Goal: Task Accomplishment & Management: Manage account settings

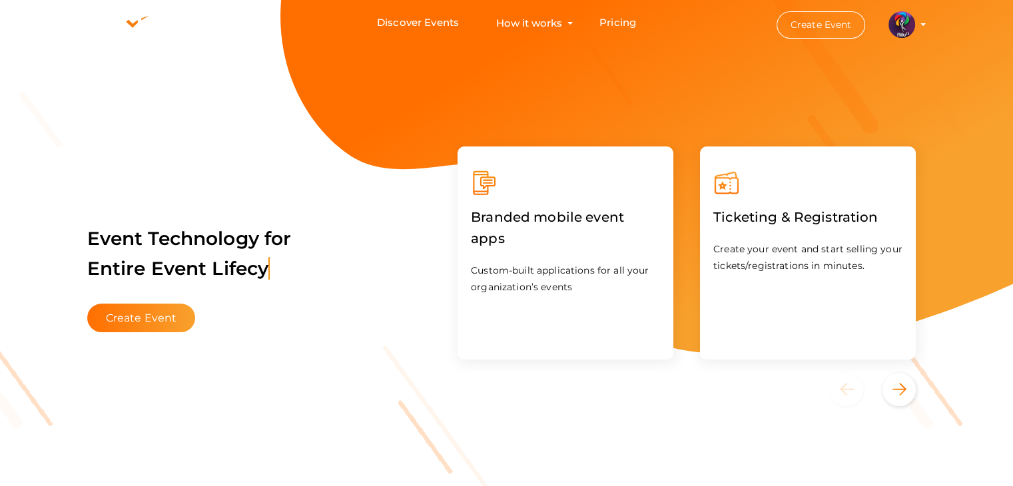
click at [907, 35] on img at bounding box center [902, 24] width 27 height 27
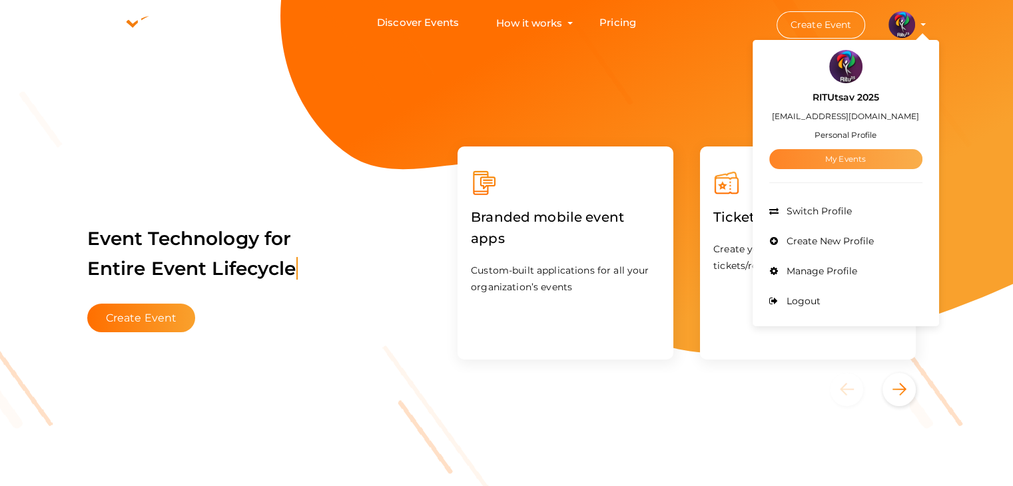
click at [877, 151] on link "My Events" at bounding box center [846, 159] width 153 height 20
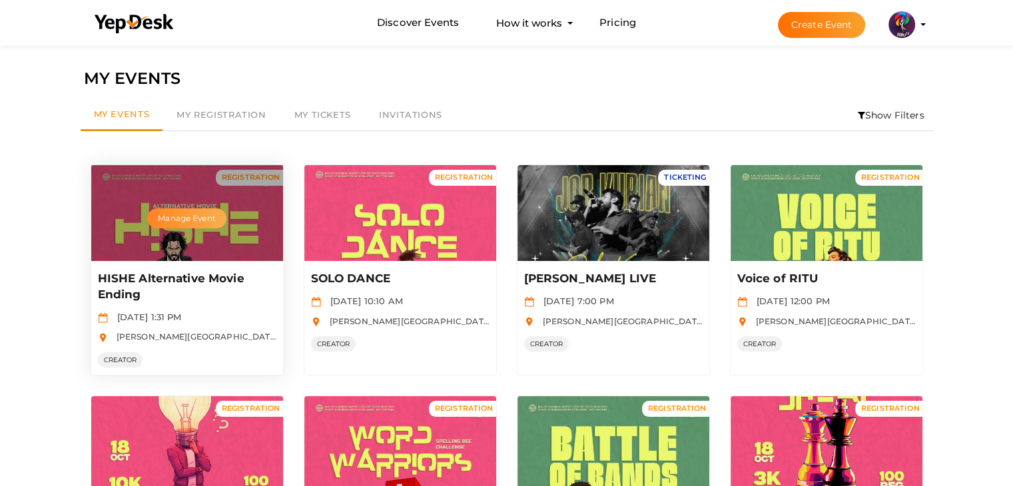
click at [211, 215] on button "Manage Event" at bounding box center [186, 219] width 79 height 20
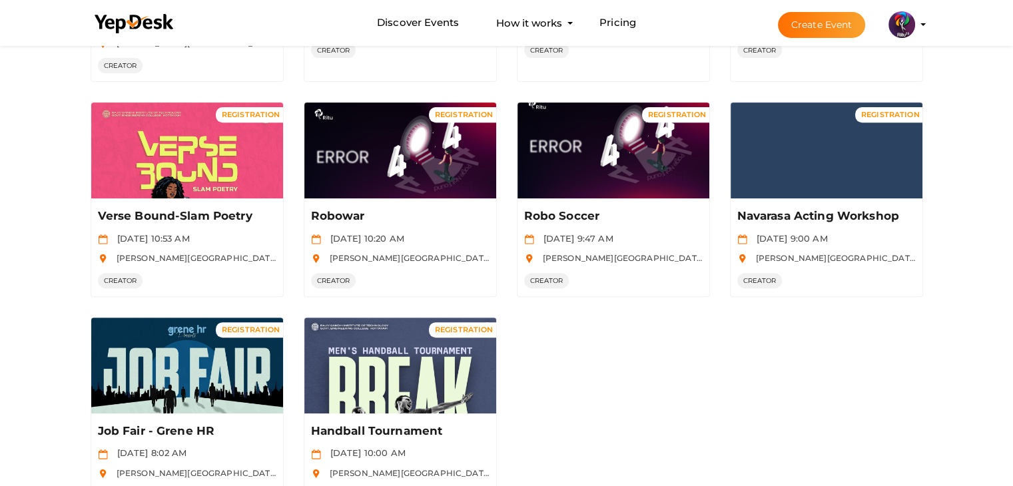
scroll to position [582, 0]
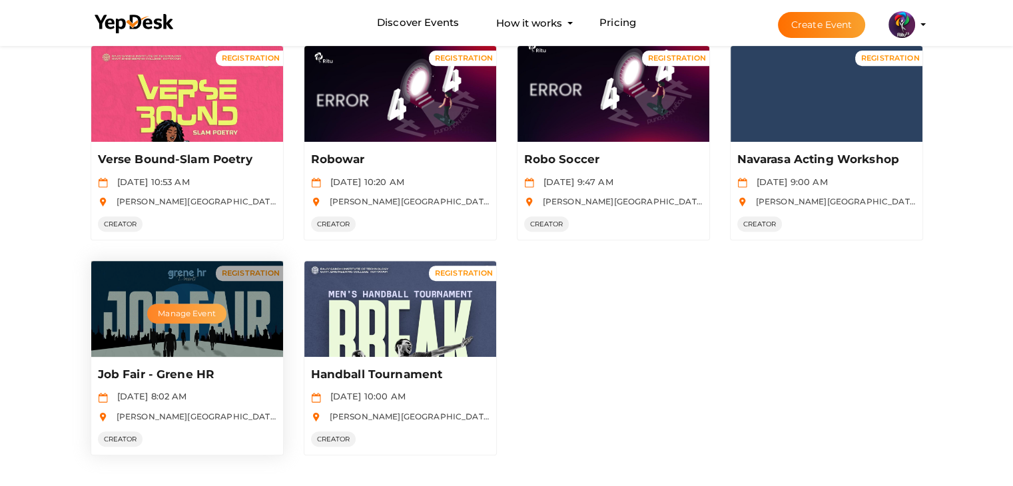
click at [186, 309] on button "Manage Event" at bounding box center [186, 314] width 79 height 20
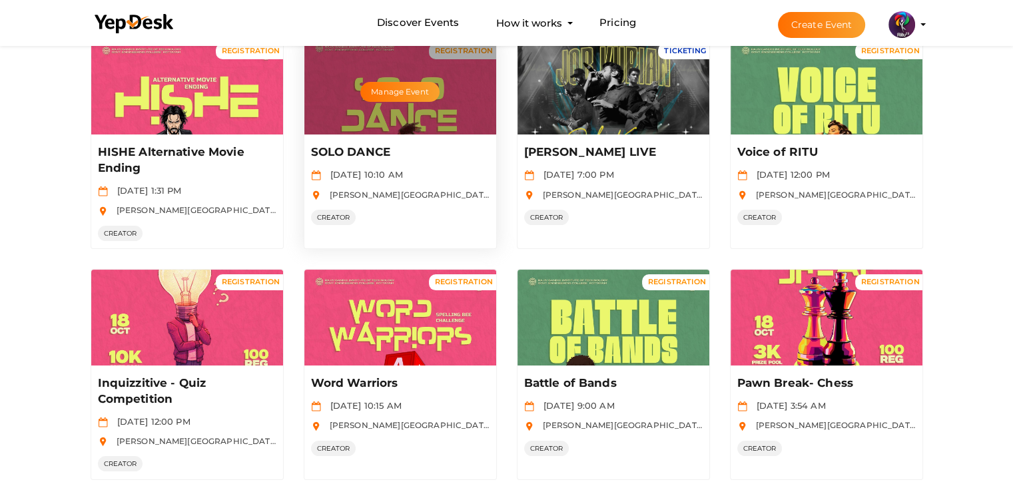
scroll to position [128, 0]
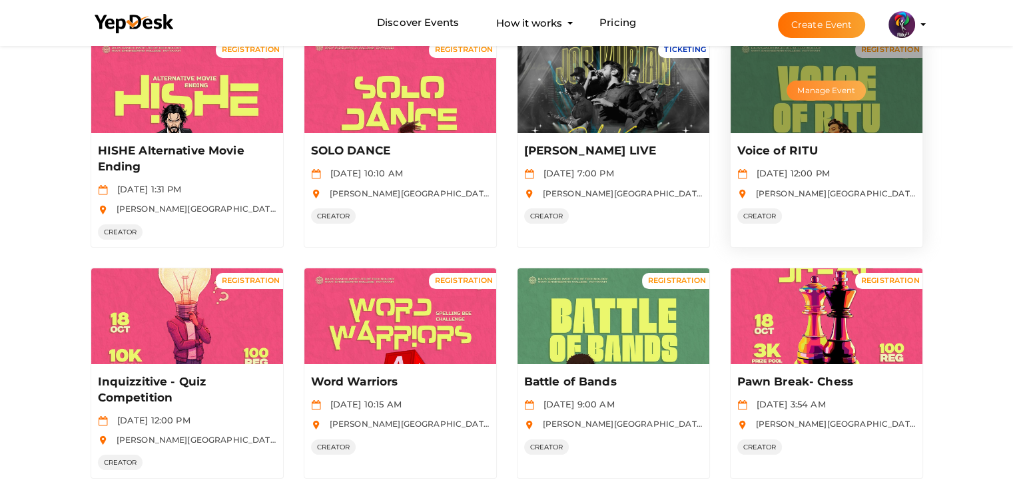
click at [833, 89] on button "Manage Event" at bounding box center [826, 91] width 79 height 20
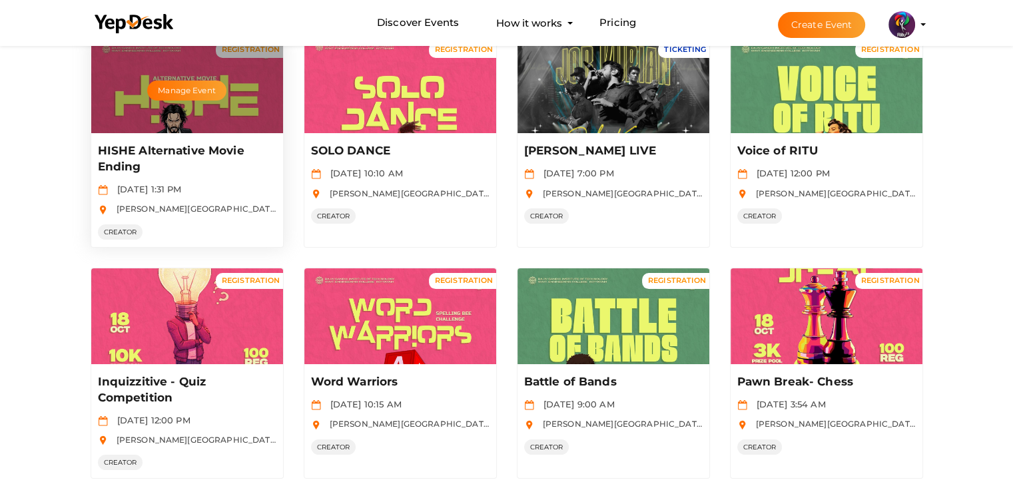
scroll to position [0, 0]
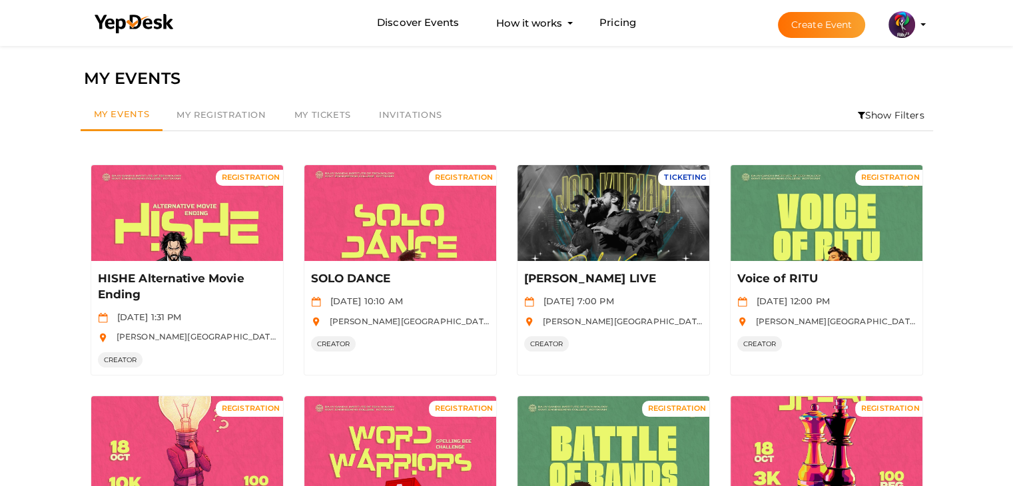
click at [394, 122] on link "Invitations" at bounding box center [410, 115] width 91 height 31
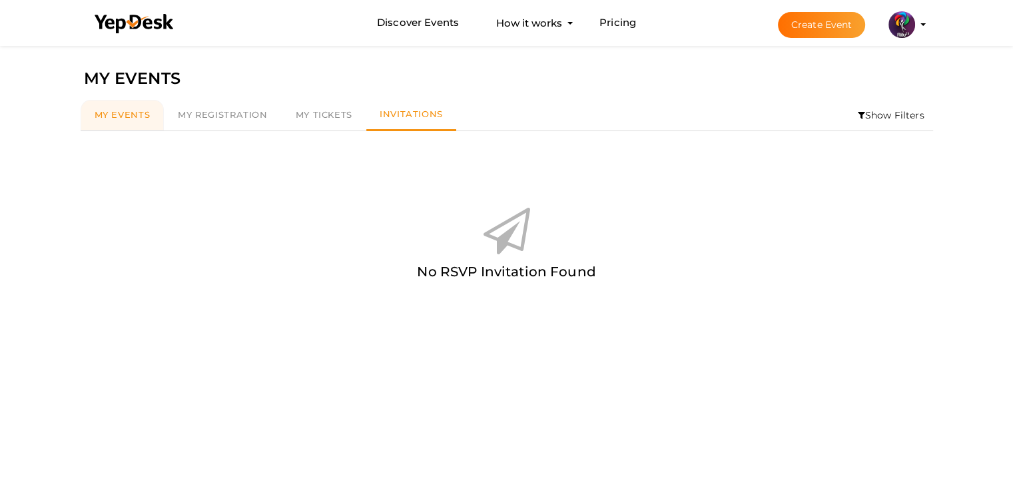
click at [123, 104] on link "My Events" at bounding box center [123, 115] width 84 height 31
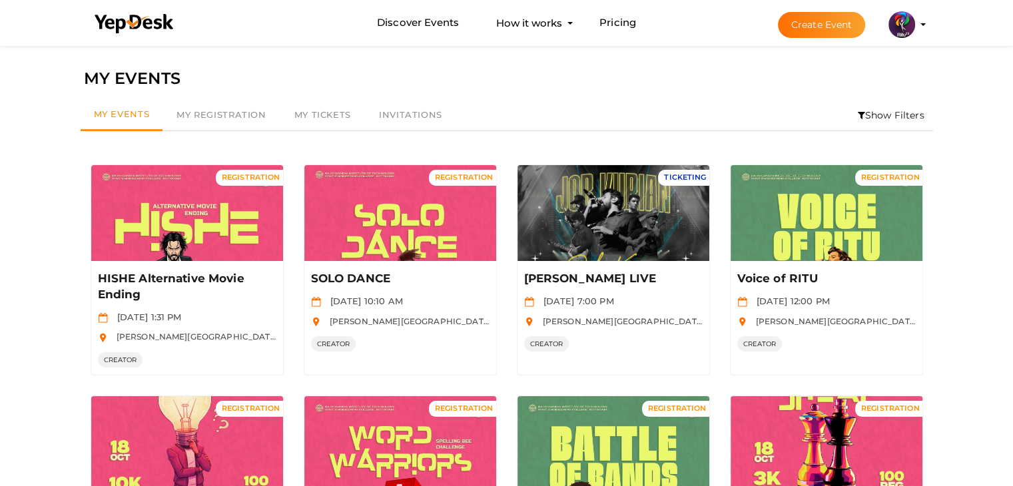
click at [288, 22] on li "Discover Events How it works Powerful Registration / Ticketing Start selling yo…" at bounding box center [507, 23] width 845 height 45
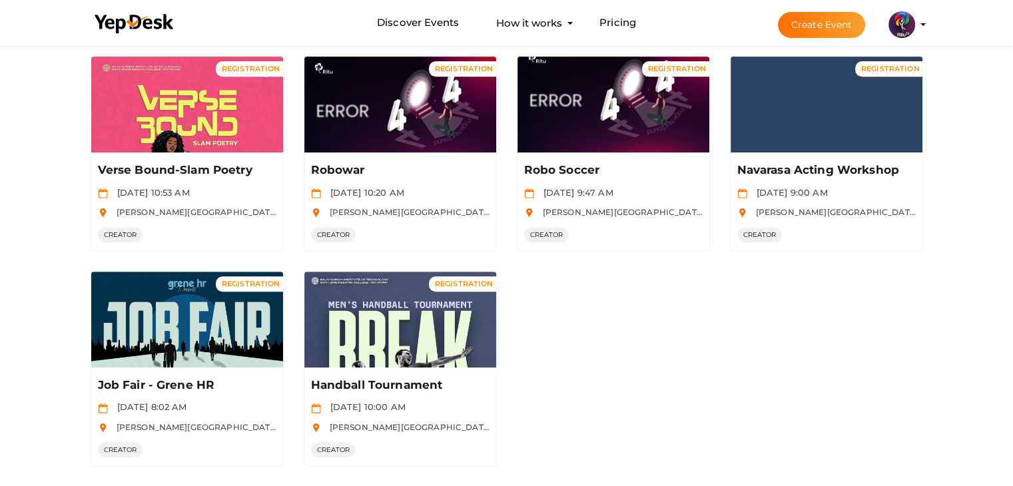
scroll to position [570, 0]
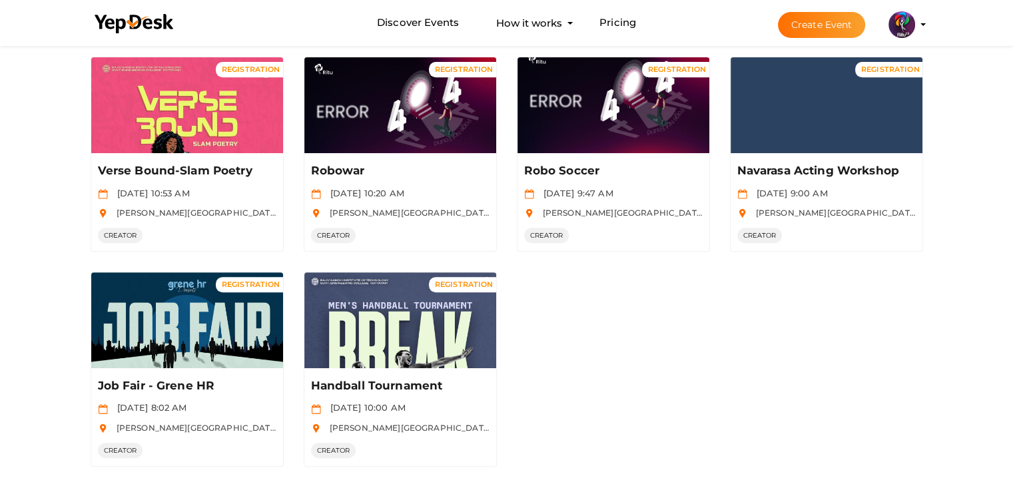
click at [257, 45] on li "Discover Events How it works Powerful Registration / Ticketing Start selling yo…" at bounding box center [507, 23] width 845 height 45
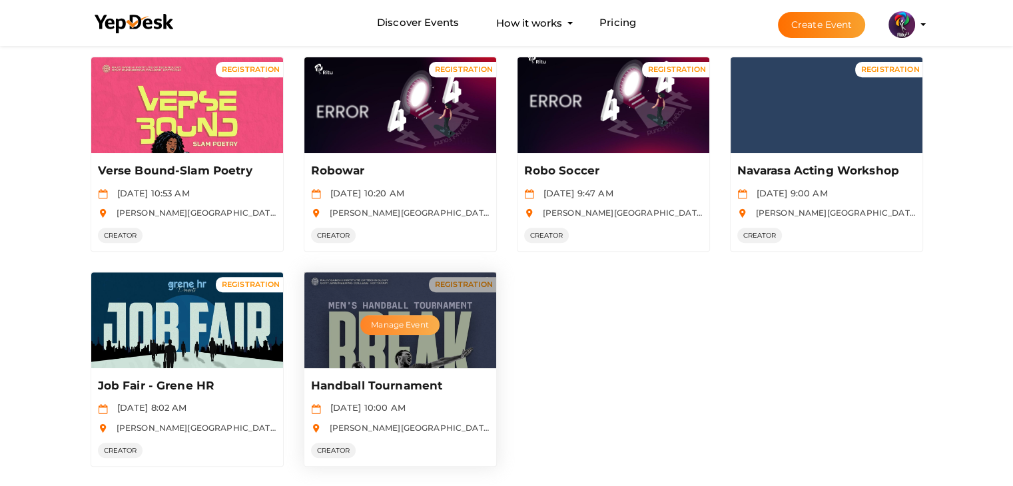
click at [405, 320] on button "Manage Event" at bounding box center [399, 325] width 79 height 20
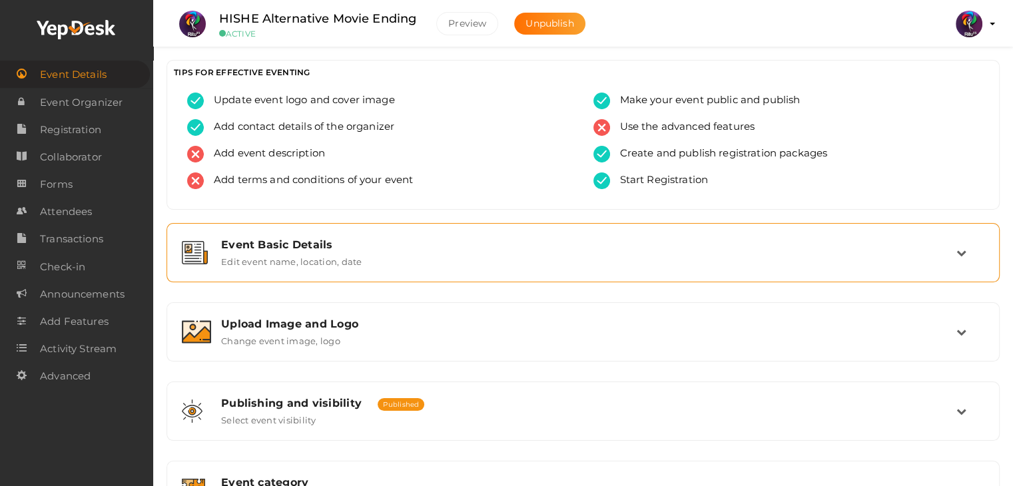
click at [374, 239] on div "Event Basic Details" at bounding box center [589, 245] width 736 height 13
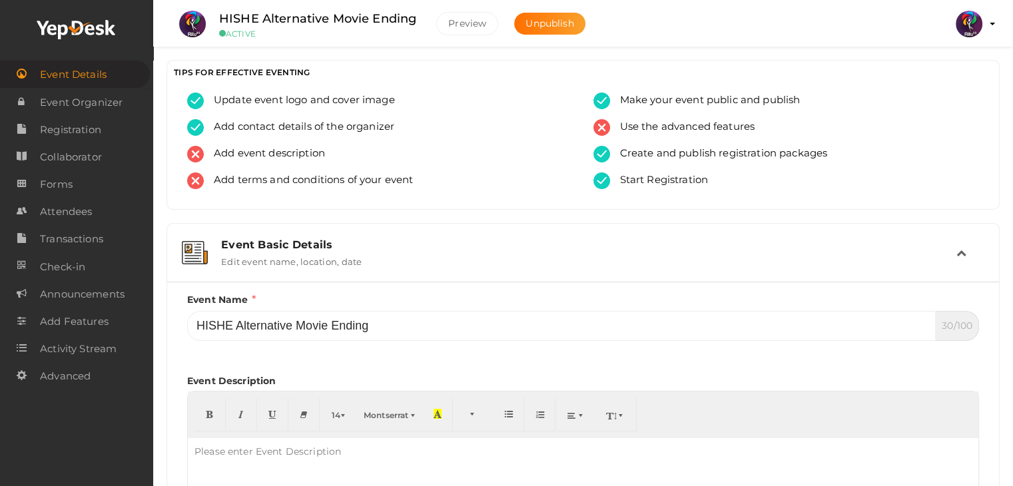
click at [374, 239] on div "Event Basic Details" at bounding box center [589, 245] width 736 height 13
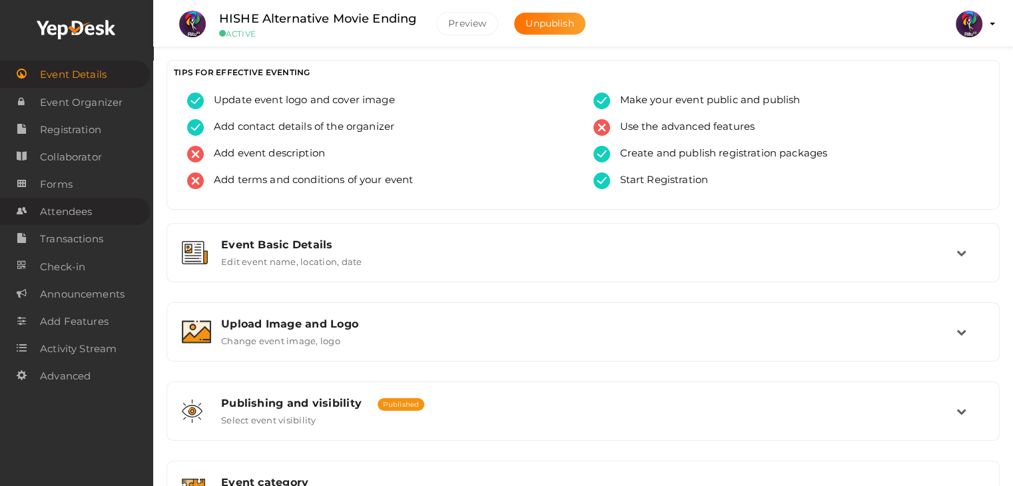
click at [107, 219] on link "Attendees" at bounding box center [75, 211] width 150 height 27
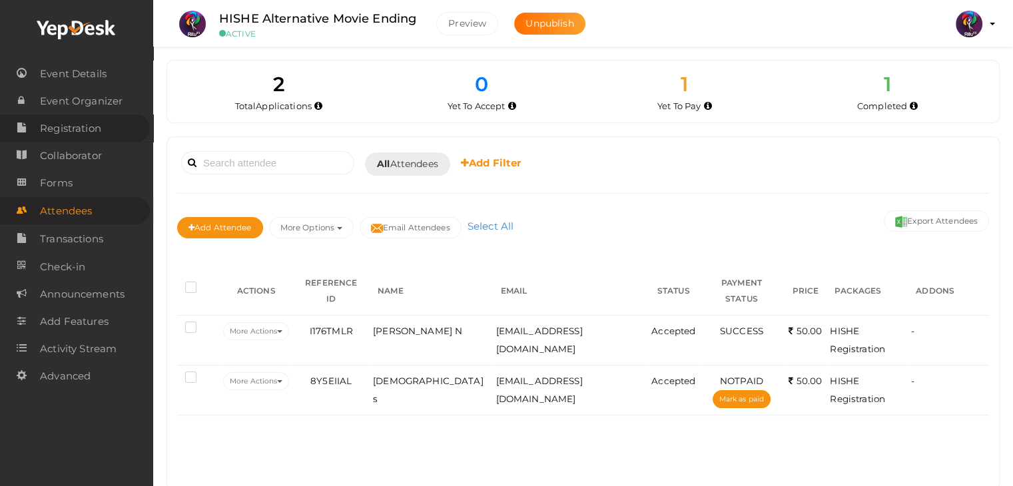
click at [113, 119] on link "Registration" at bounding box center [75, 128] width 150 height 27
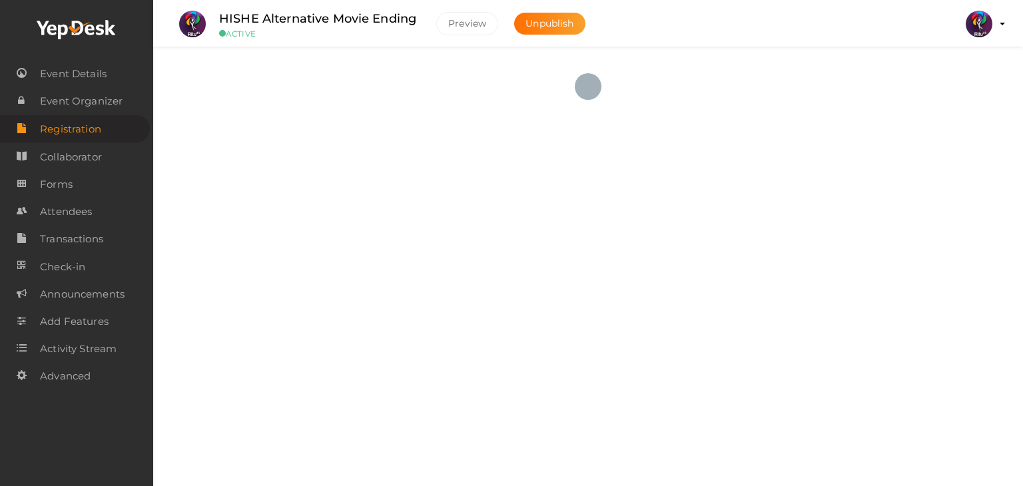
checkbox input "true"
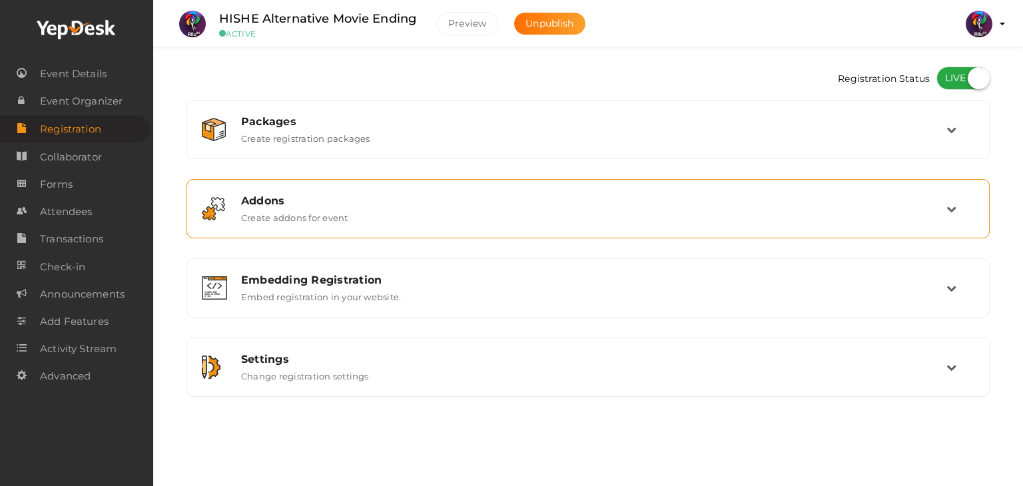
click at [544, 230] on div "Addons Create addons for event" at bounding box center [588, 209] width 789 height 45
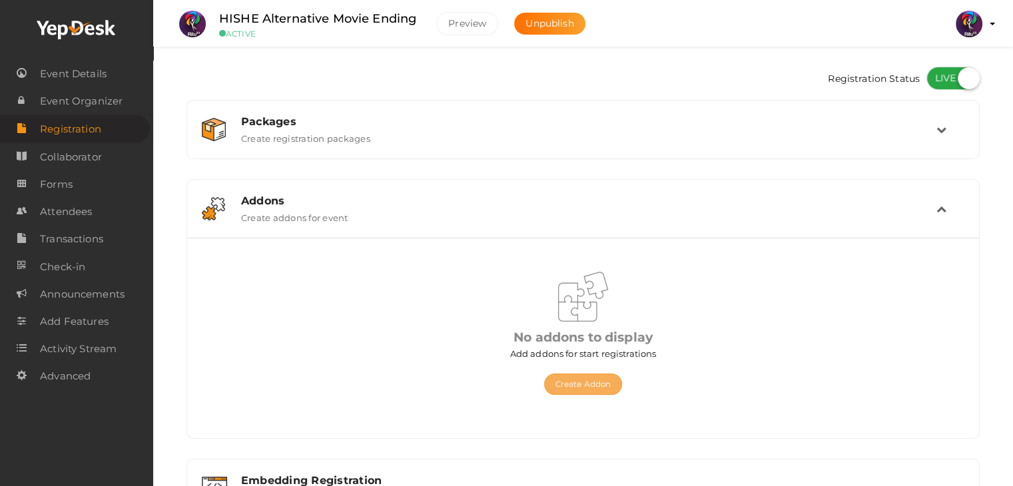
click at [594, 374] on button "Create Addon" at bounding box center [583, 384] width 78 height 21
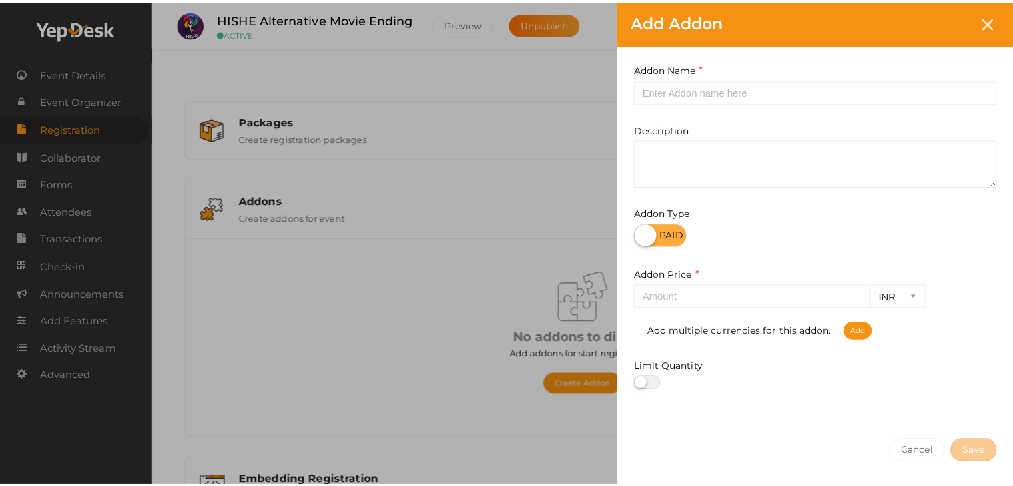
scroll to position [49, 0]
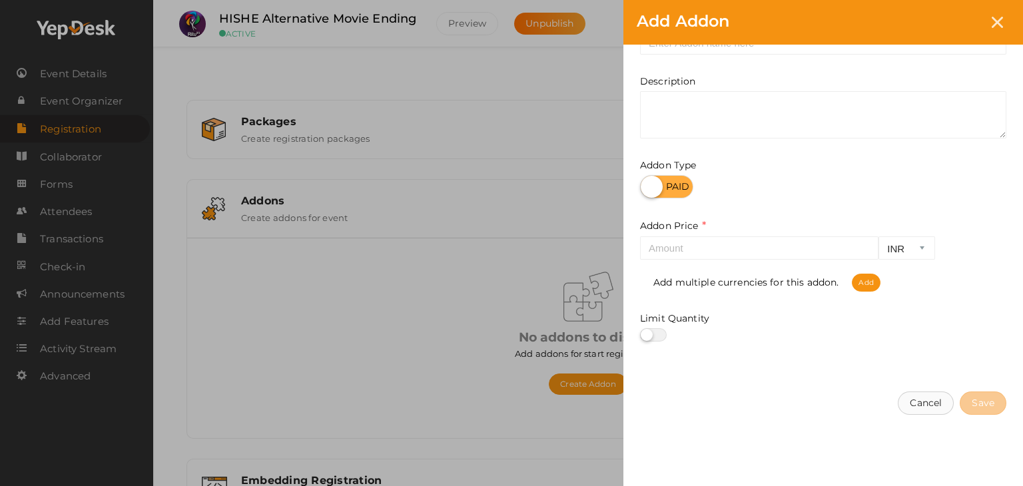
click at [925, 396] on button "Cancel" at bounding box center [926, 403] width 56 height 23
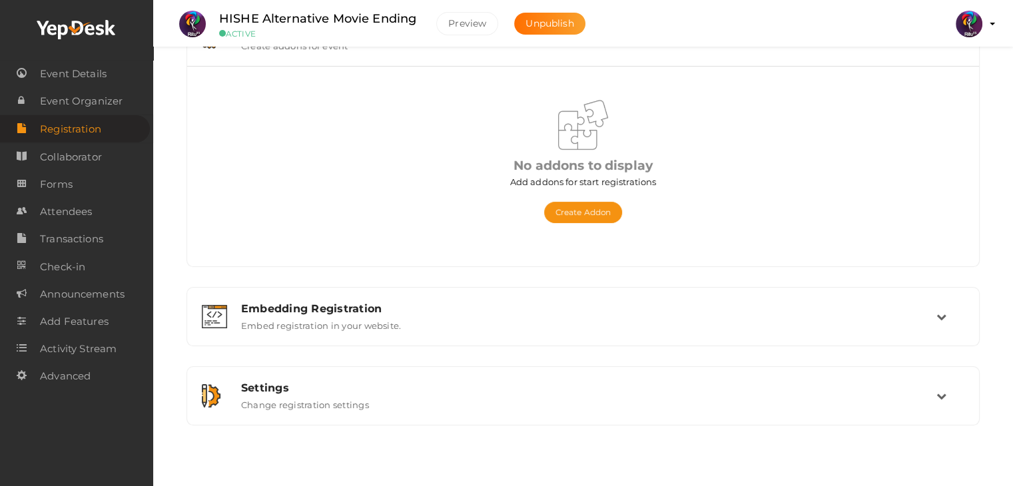
scroll to position [177, 0]
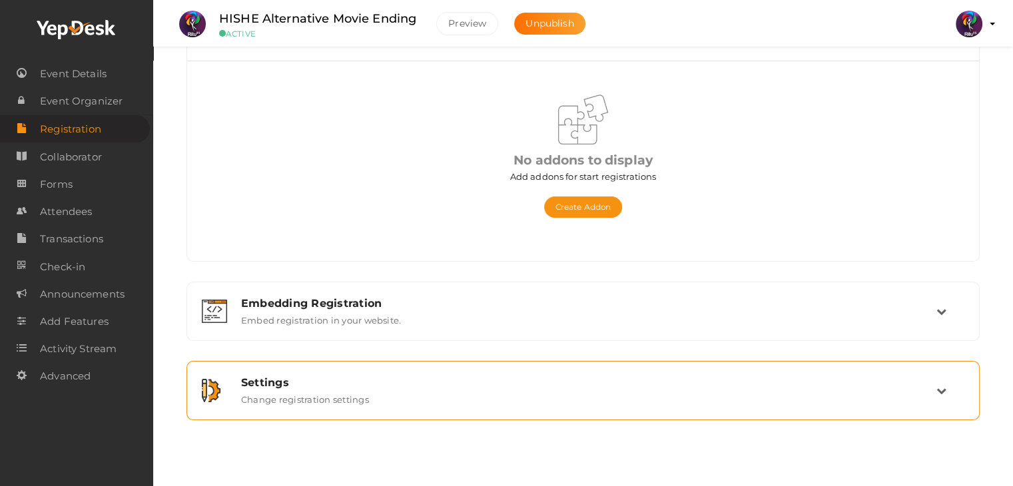
click at [686, 403] on div "Settings Change registration settings" at bounding box center [584, 390] width 706 height 29
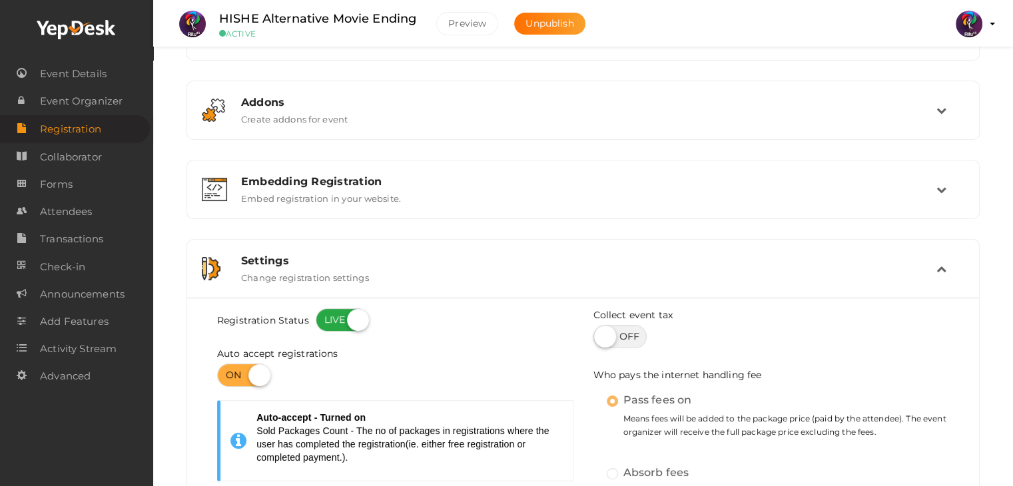
scroll to position [99, 0]
click at [493, 260] on div "Settings" at bounding box center [589, 261] width 696 height 13
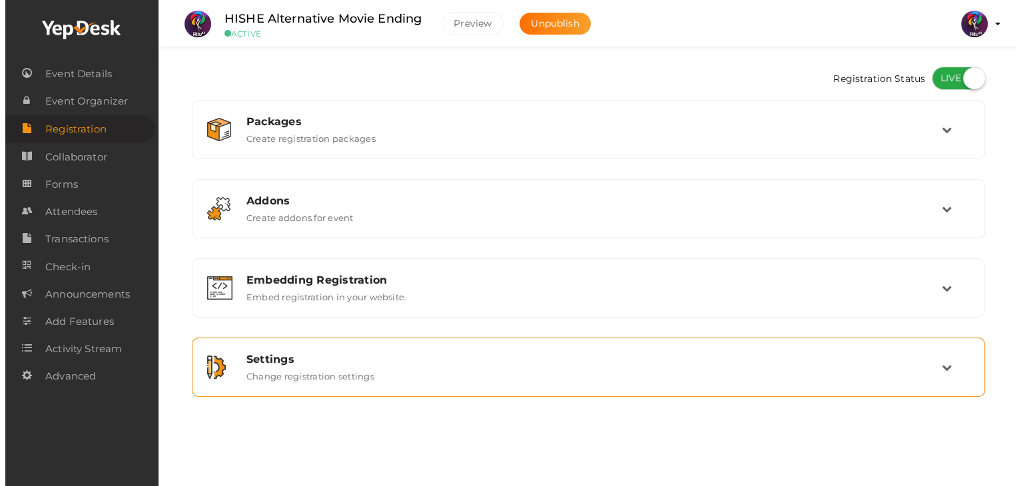
scroll to position [0, 0]
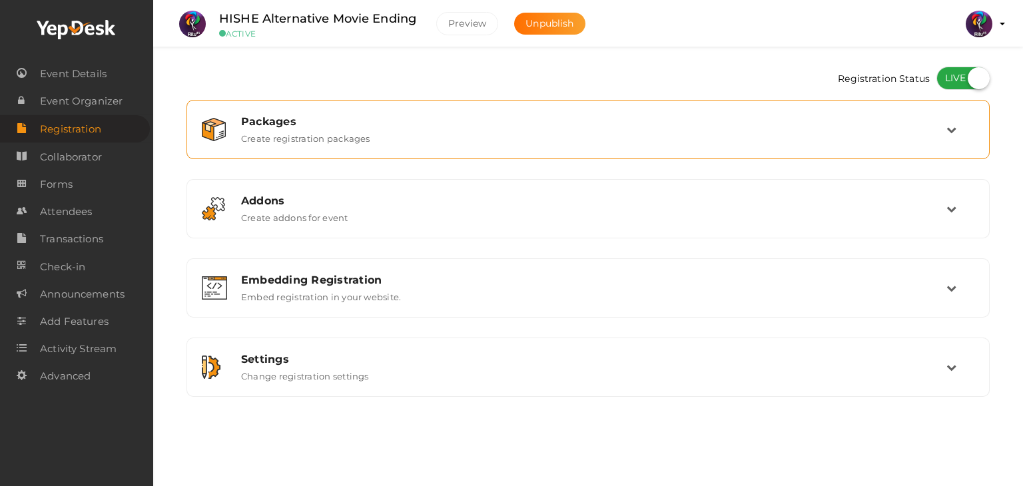
click at [513, 149] on div "Packages Create registration packages" at bounding box center [588, 129] width 789 height 45
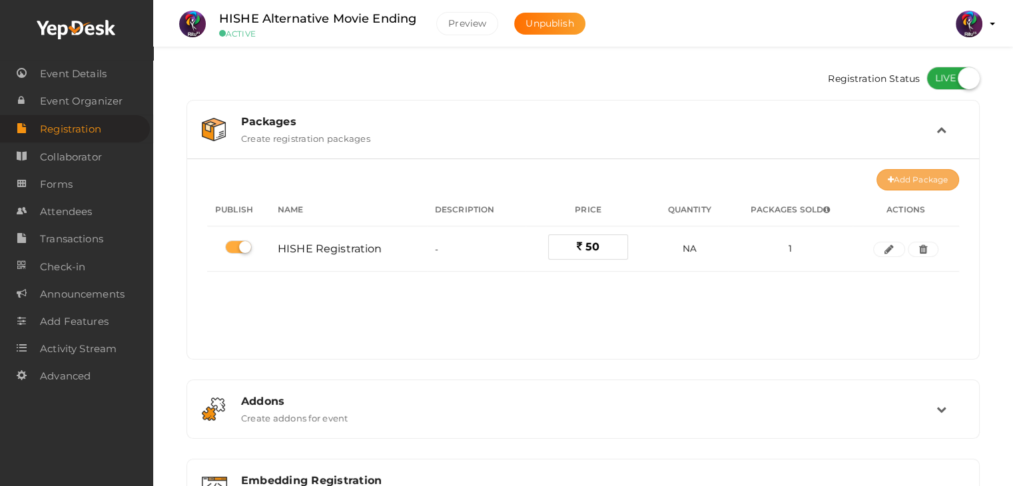
click at [928, 179] on button "Add Package" at bounding box center [918, 179] width 83 height 21
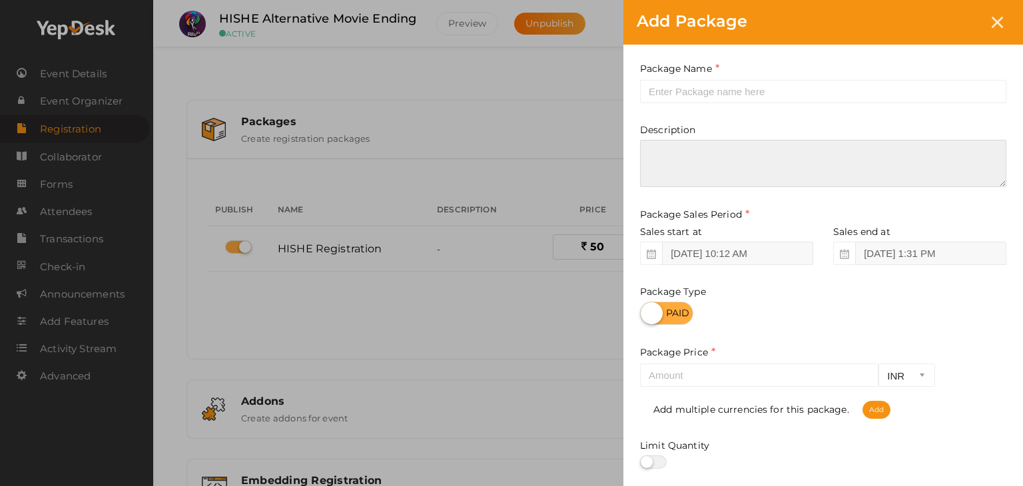
drag, startPoint x: 928, startPoint y: 179, endPoint x: 925, endPoint y: 266, distance: 86.7
click at [925, 266] on div "Package Name This field is Required. Package Name already used. Description Pac…" at bounding box center [824, 295] width 400 height 500
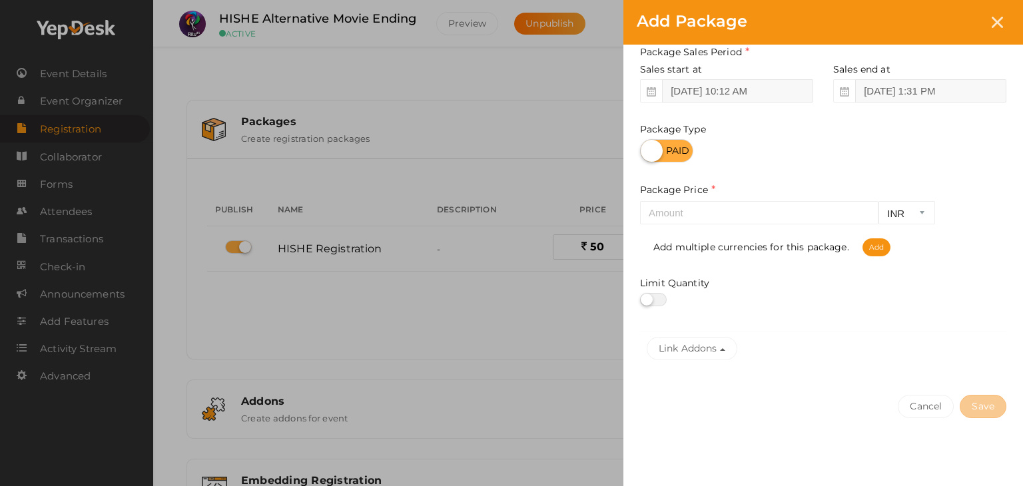
scroll to position [165, 0]
drag, startPoint x: 925, startPoint y: 347, endPoint x: 698, endPoint y: 342, distance: 227.2
click at [698, 342] on button "Link Addons" at bounding box center [692, 345] width 91 height 23
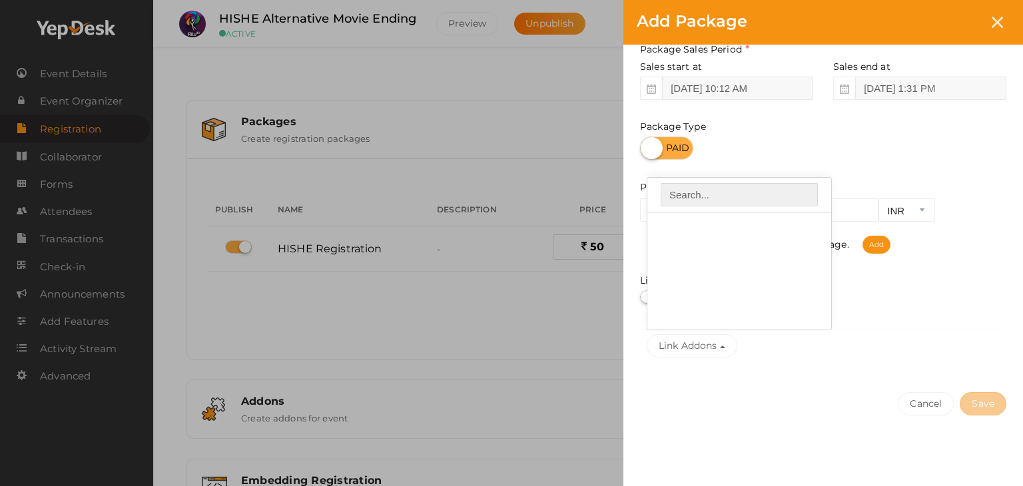
click at [728, 198] on input "text" at bounding box center [739, 194] width 157 height 23
type input "a"
click at [898, 288] on div "Limit Quantity" at bounding box center [823, 289] width 366 height 30
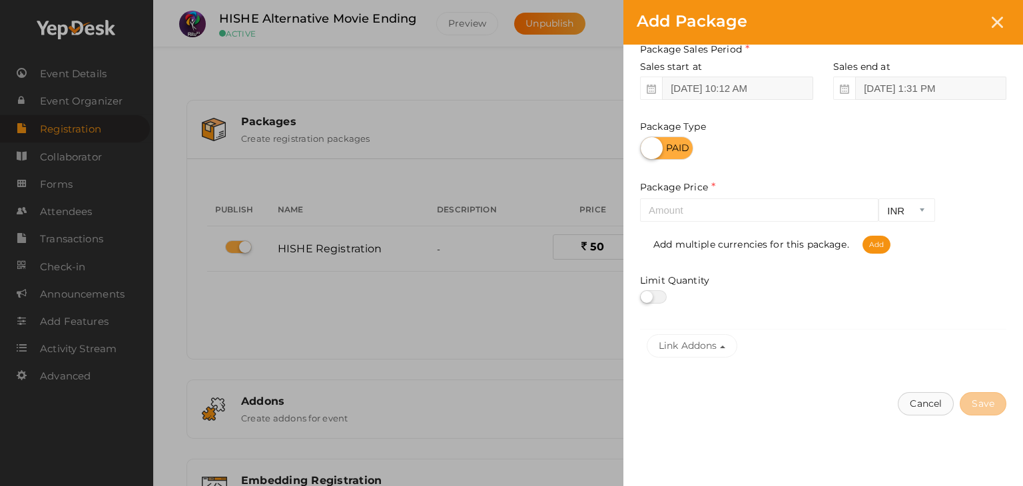
click at [927, 414] on button "Cancel" at bounding box center [926, 403] width 56 height 23
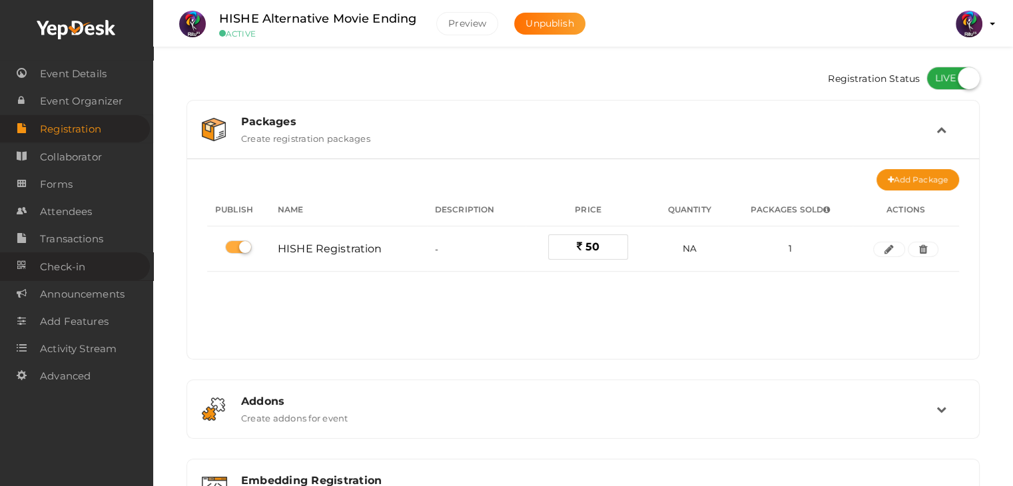
click at [84, 277] on span "Check-in" at bounding box center [62, 267] width 45 height 27
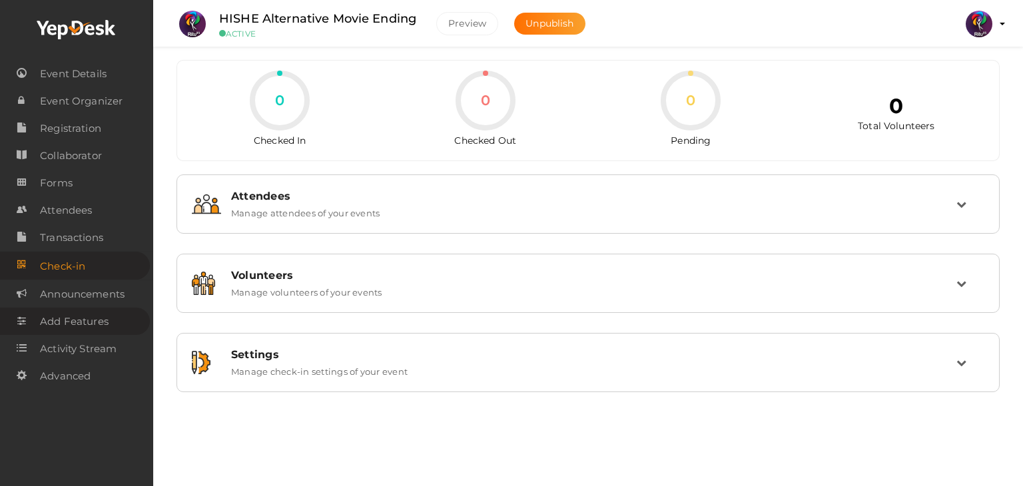
click at [99, 316] on span "Add Features" at bounding box center [74, 321] width 69 height 27
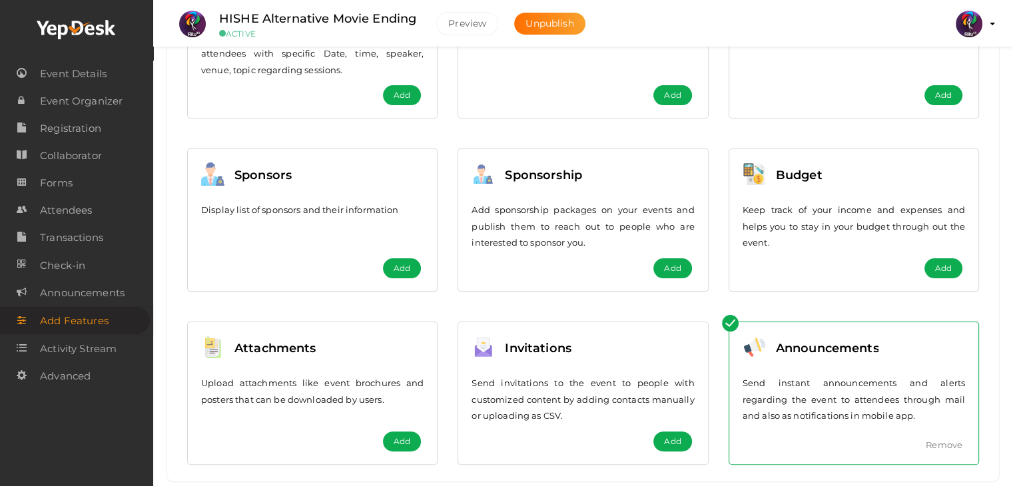
scroll to position [274, 0]
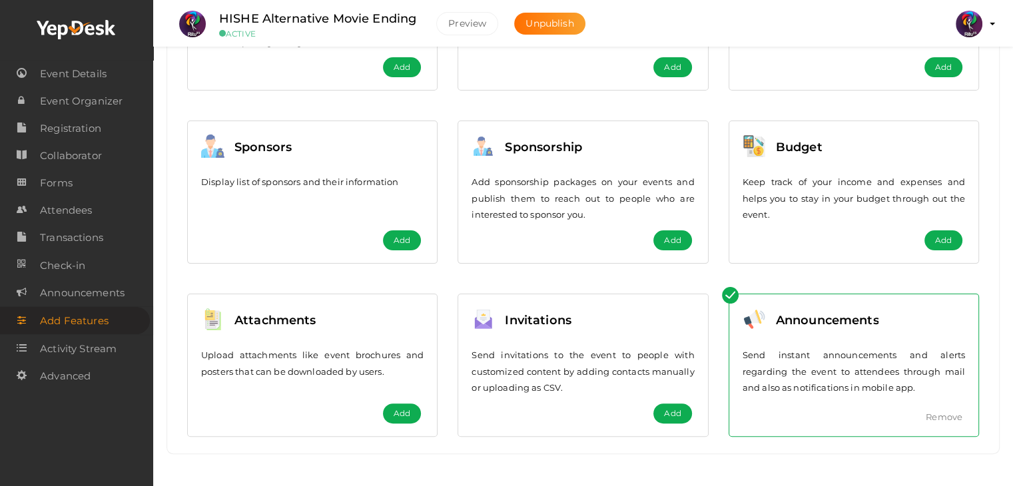
click at [555, 347] on p "Send invitations to the event to people with customized content by adding conta…" at bounding box center [583, 371] width 223 height 49
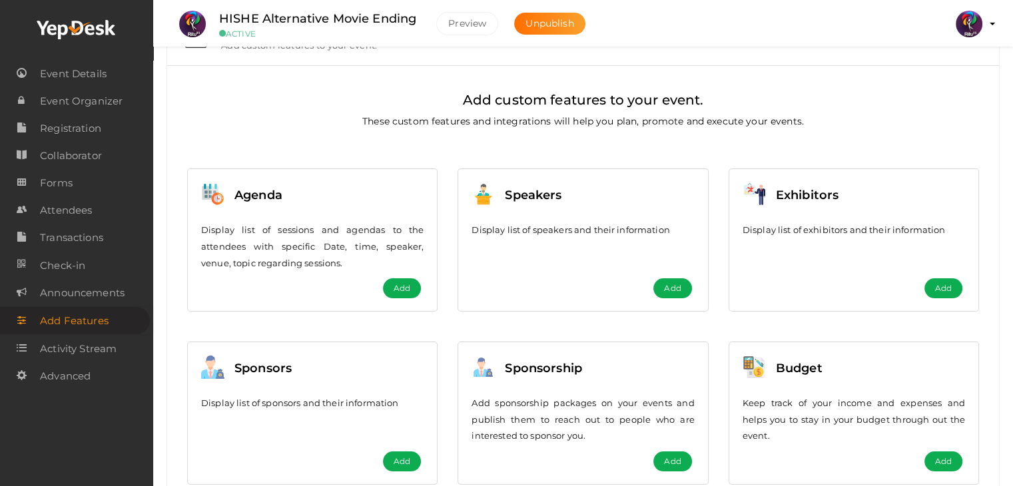
scroll to position [53, 0]
click at [98, 184] on link "Forms" at bounding box center [75, 182] width 150 height 27
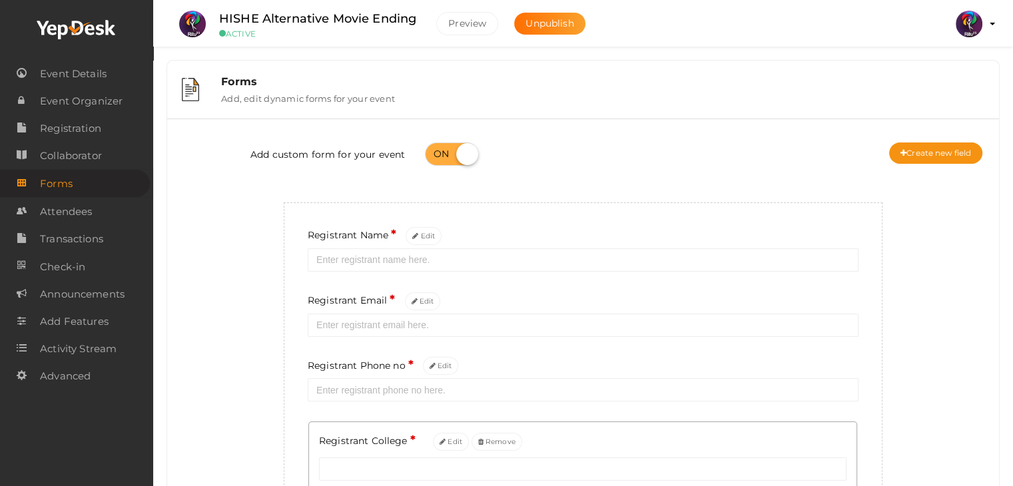
scroll to position [1, 0]
click at [643, 101] on div "Forms Add, edit dynamic forms for your event" at bounding box center [597, 88] width 773 height 29
click at [109, 138] on link "Registration" at bounding box center [75, 128] width 150 height 27
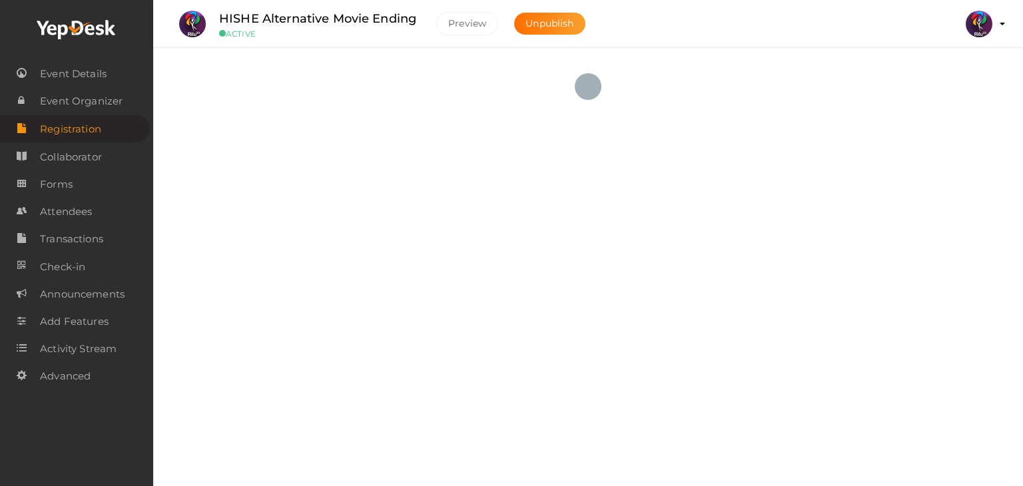
checkbox input "true"
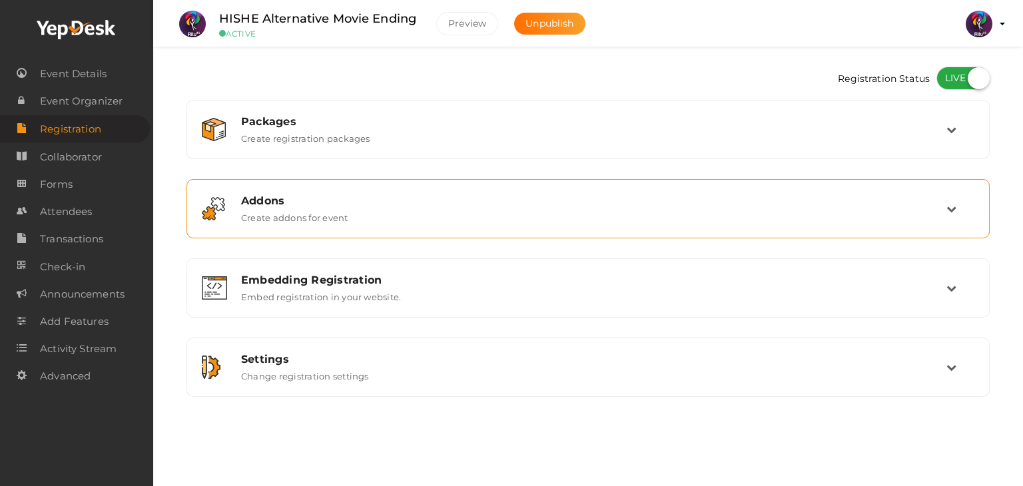
click at [760, 222] on div "Addons Create addons for event" at bounding box center [589, 209] width 716 height 29
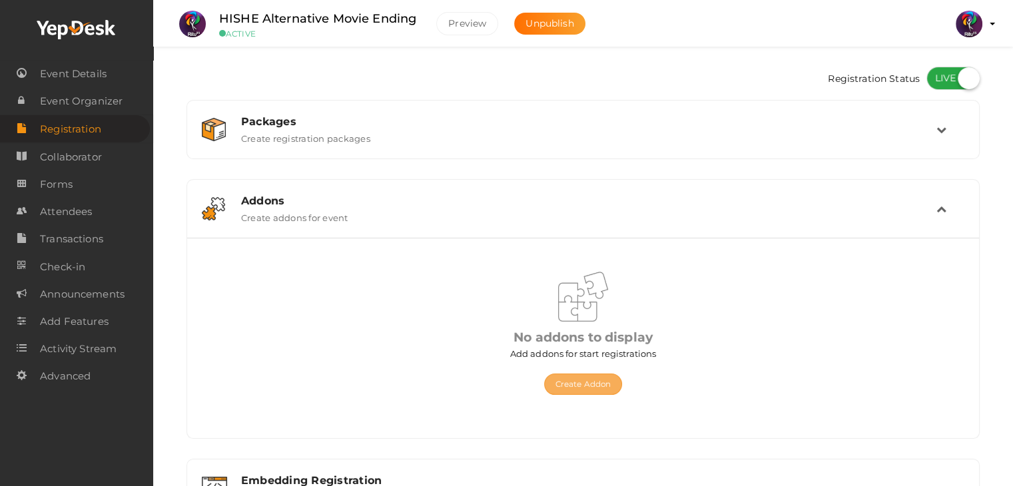
click at [592, 382] on button "Create Addon" at bounding box center [583, 384] width 78 height 21
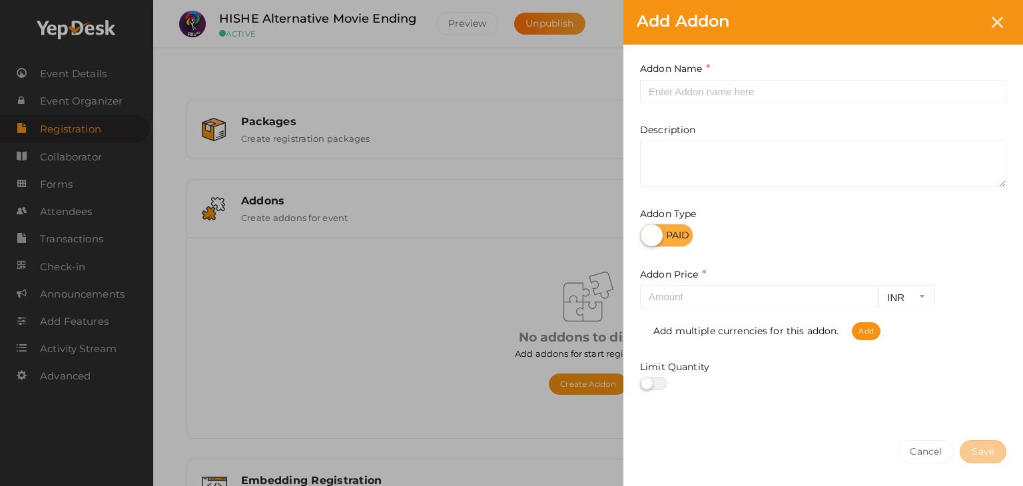
click at [584, 389] on div "Add Addon Addon Name This field is Required. Addon name already used. Descripti…" at bounding box center [511, 243] width 1023 height 486
click at [530, 360] on div "Add Addon Addon Name This field is Required. Addon name already used. Descripti…" at bounding box center [511, 243] width 1023 height 486
click at [997, 23] on icon at bounding box center [997, 22] width 11 height 11
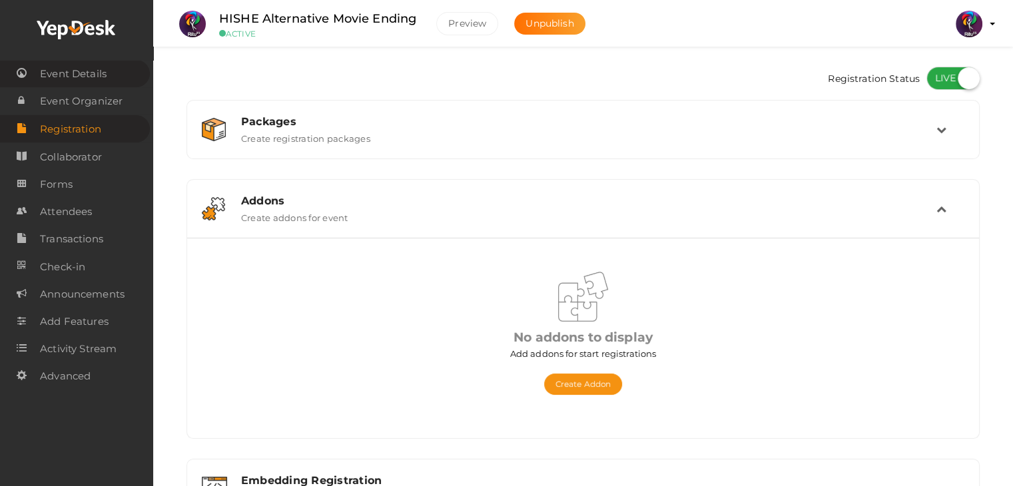
click at [93, 75] on span "Event Details" at bounding box center [73, 74] width 67 height 27
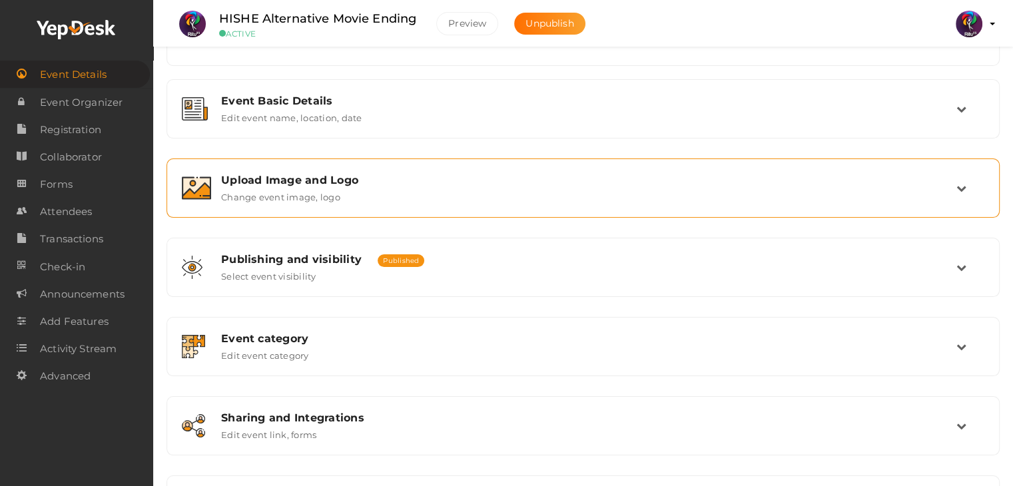
scroll to position [144, 0]
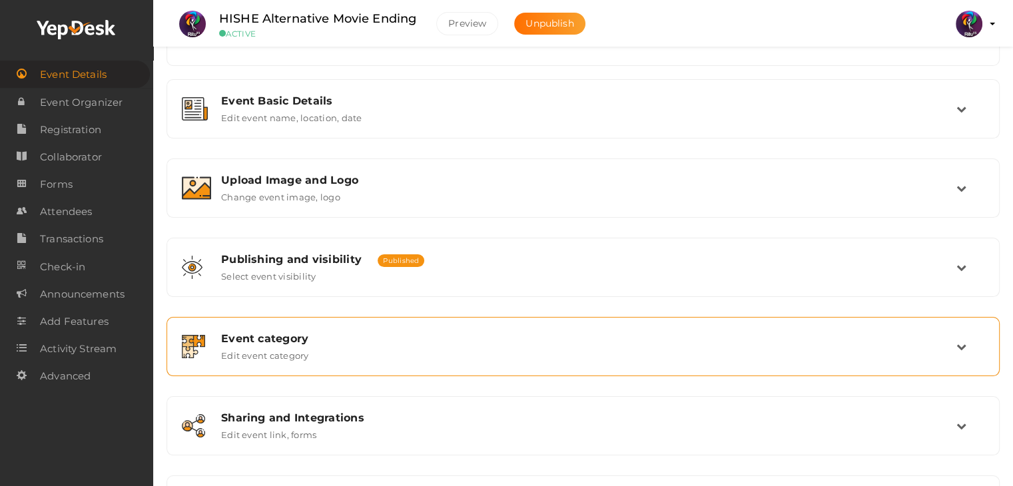
click at [323, 334] on div "Event category" at bounding box center [589, 338] width 736 height 13
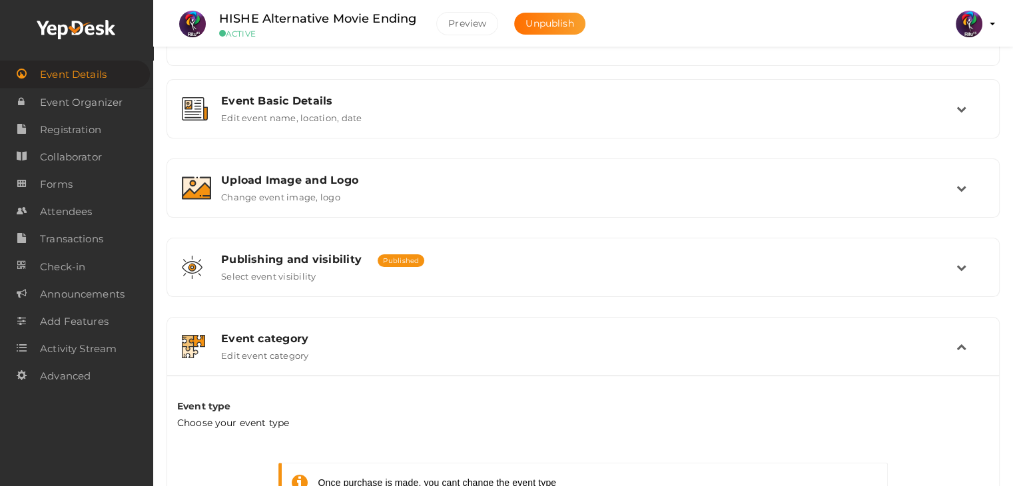
click at [323, 334] on div "Event category" at bounding box center [589, 338] width 736 height 13
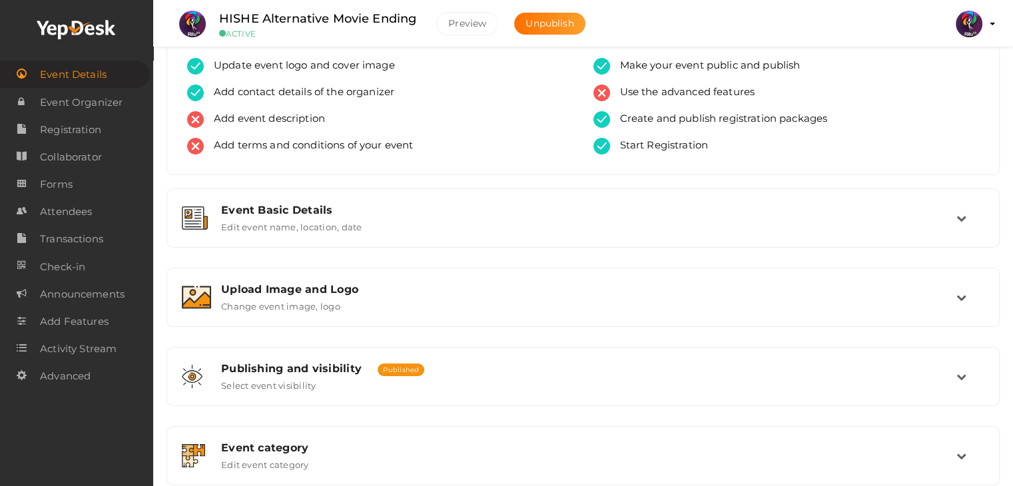
scroll to position [0, 0]
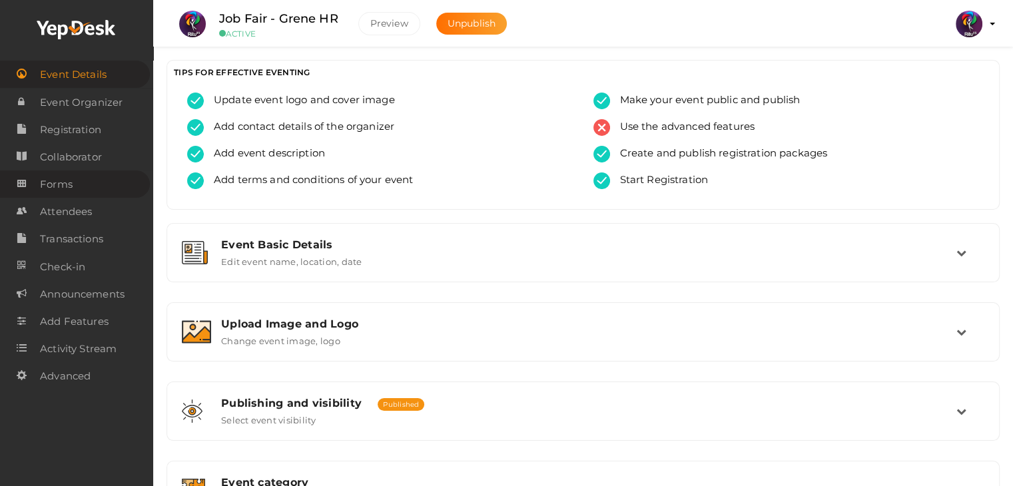
click at [72, 179] on span "Forms" at bounding box center [56, 184] width 33 height 27
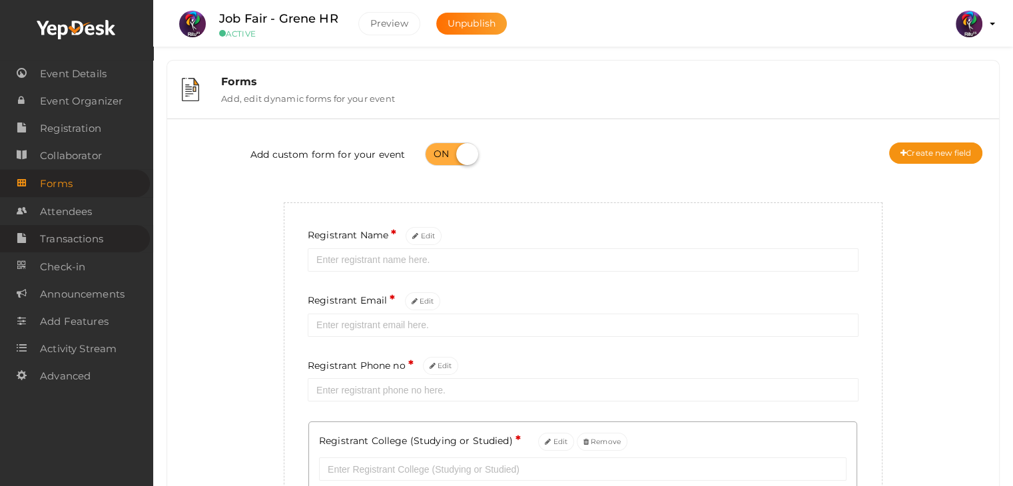
click at [97, 227] on link "Transactions" at bounding box center [75, 238] width 150 height 27
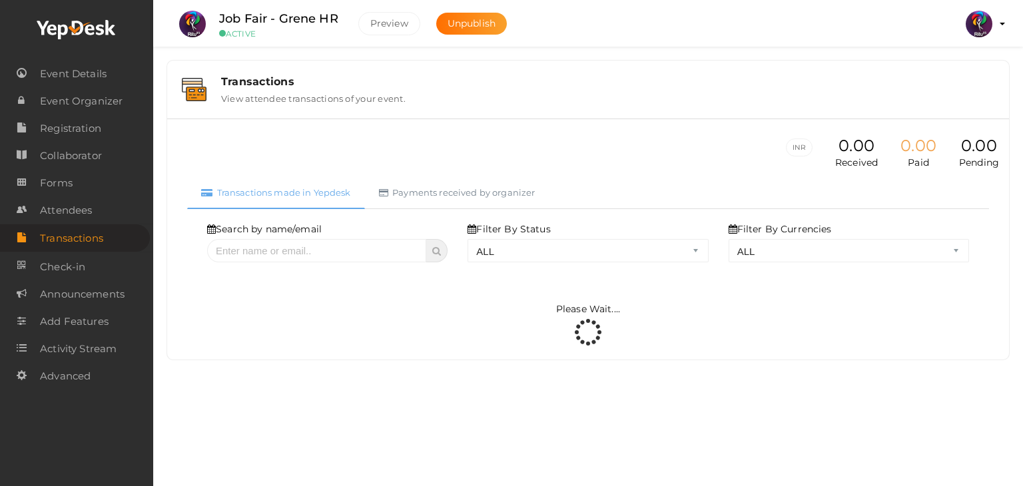
click at [92, 214] on span "Attendees" at bounding box center [66, 210] width 52 height 27
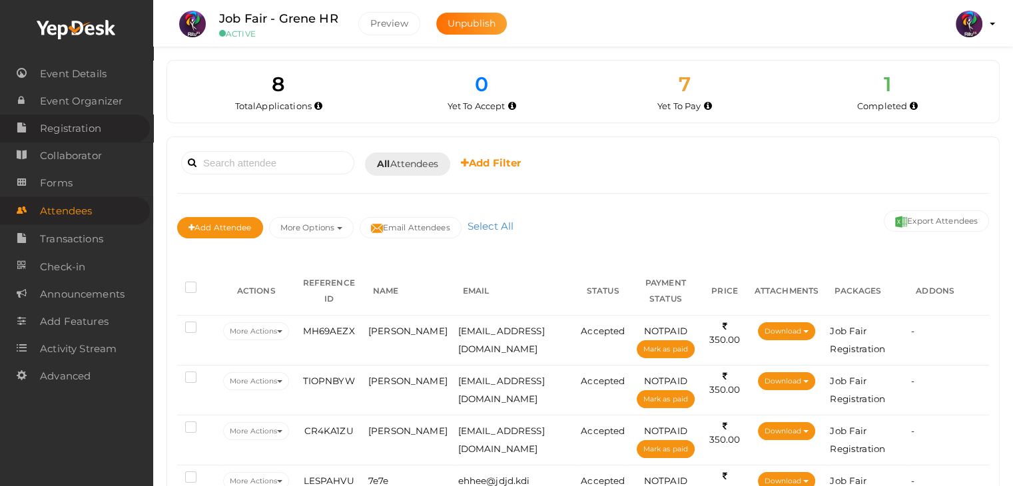
click at [84, 134] on span "Registration" at bounding box center [70, 128] width 61 height 27
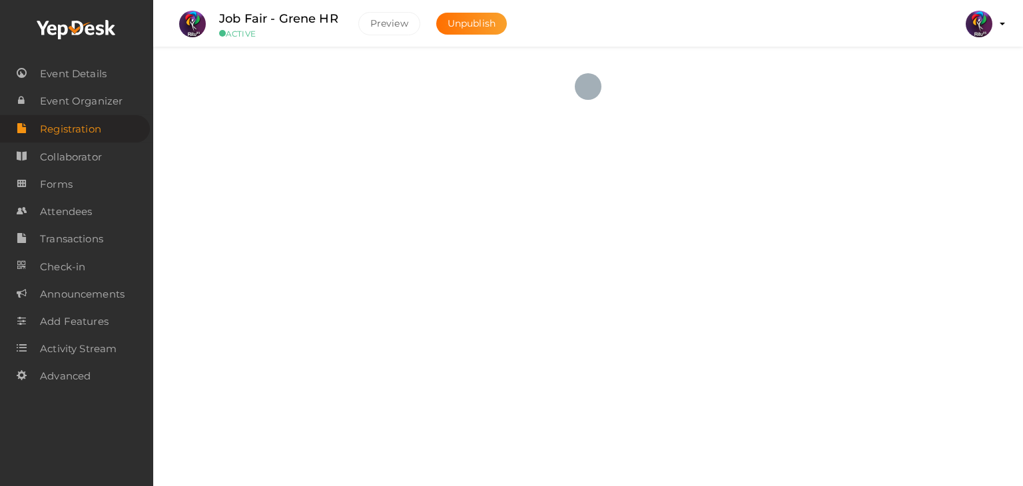
checkbox input "true"
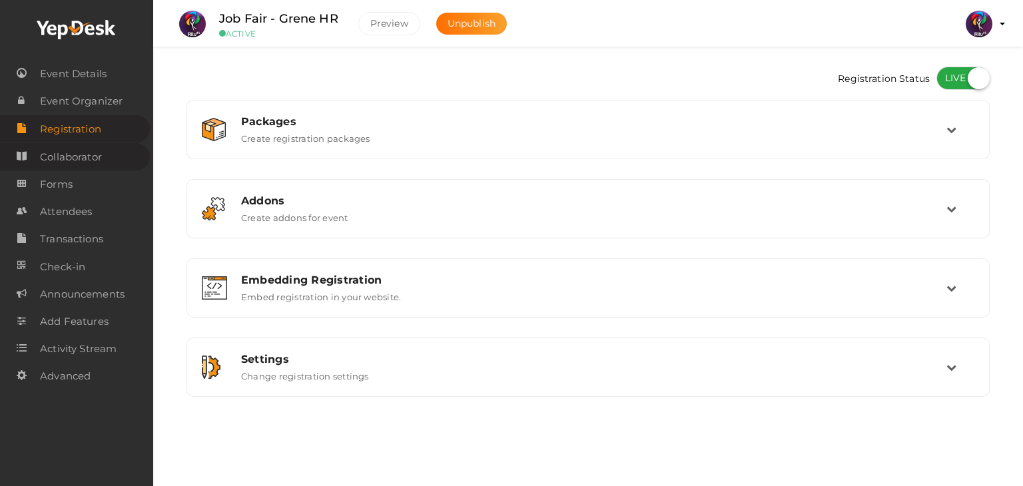
click at [92, 156] on span "Collaborator" at bounding box center [71, 157] width 62 height 27
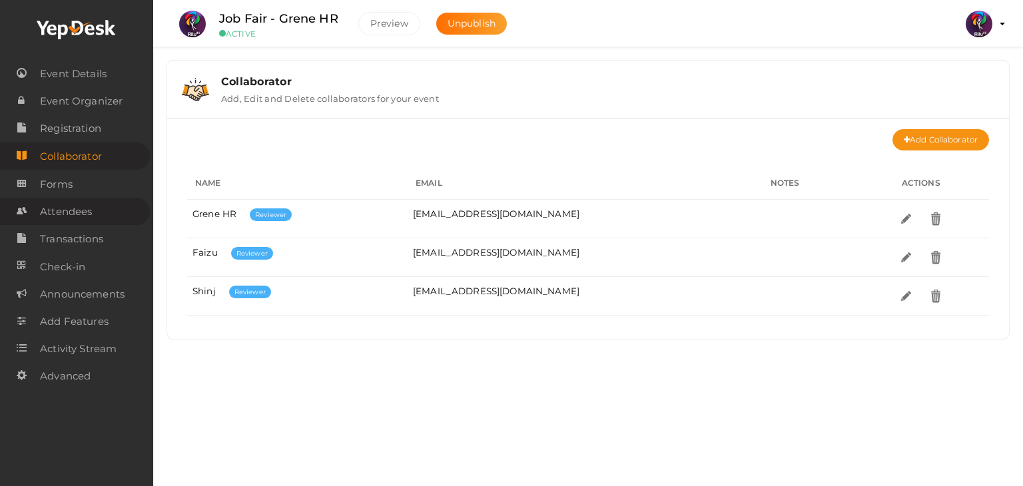
click at [89, 217] on span "Attendees" at bounding box center [66, 212] width 52 height 27
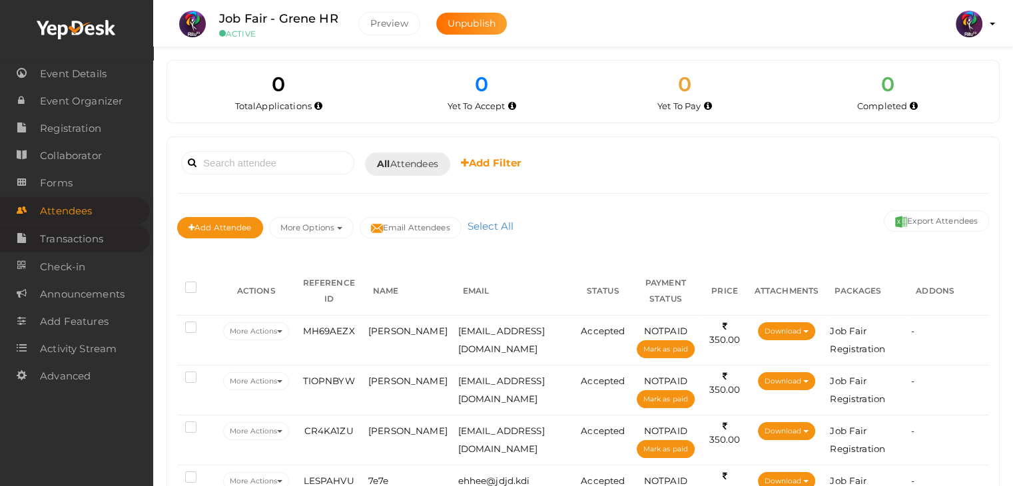
click at [95, 242] on span "Transactions" at bounding box center [71, 239] width 63 height 27
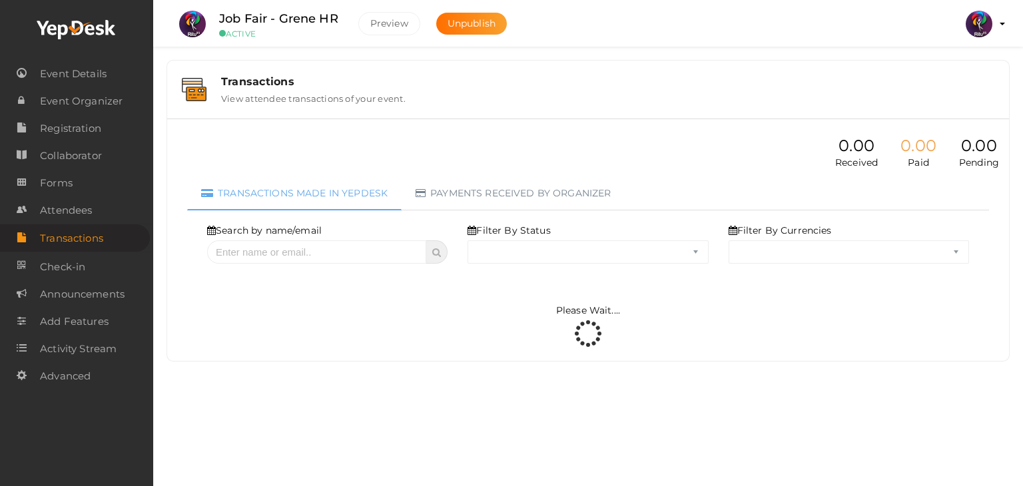
select select "ALL"
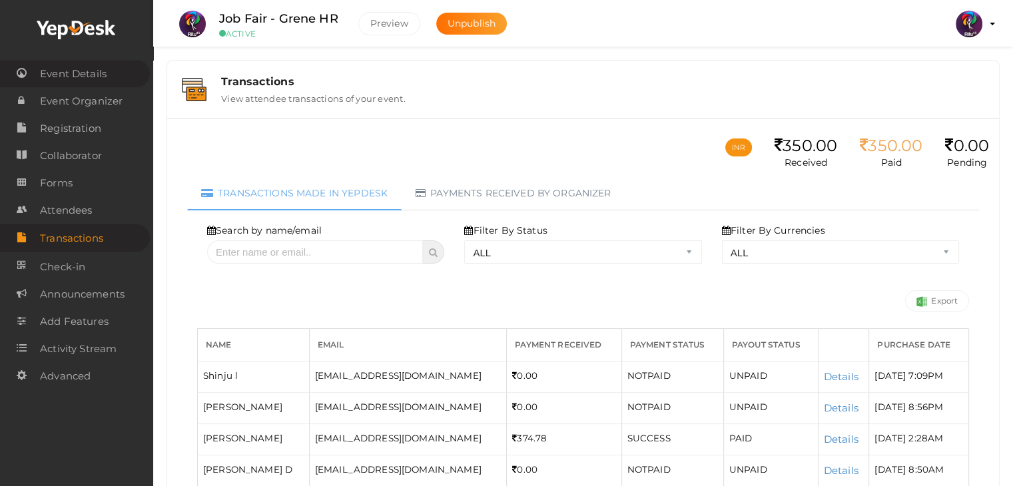
click at [115, 62] on link "Event Details" at bounding box center [75, 73] width 150 height 27
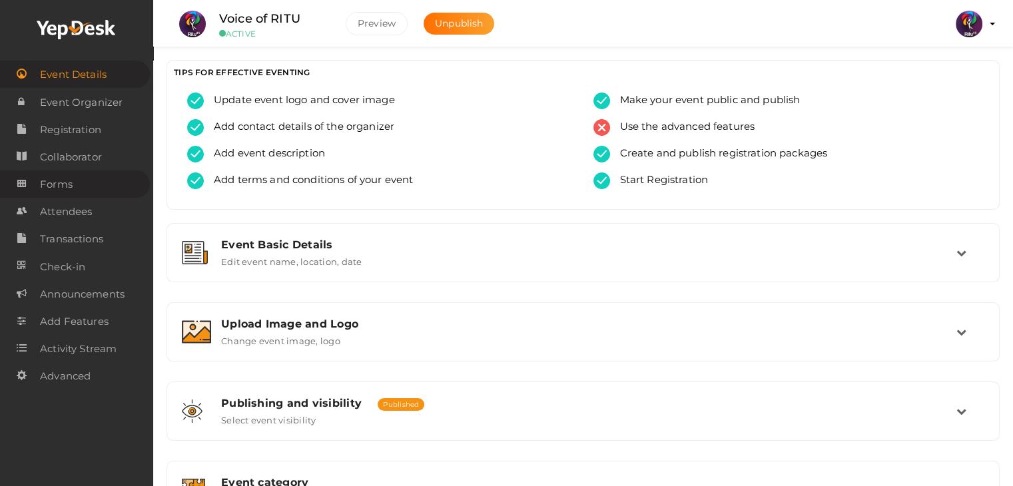
click at [95, 194] on link "Forms" at bounding box center [75, 184] width 150 height 27
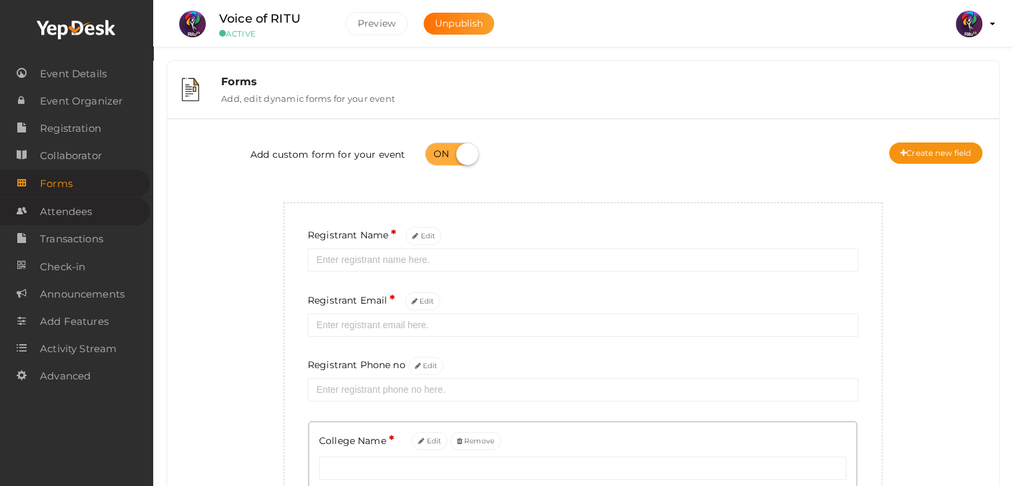
click at [57, 225] on span "Attendees" at bounding box center [66, 212] width 52 height 27
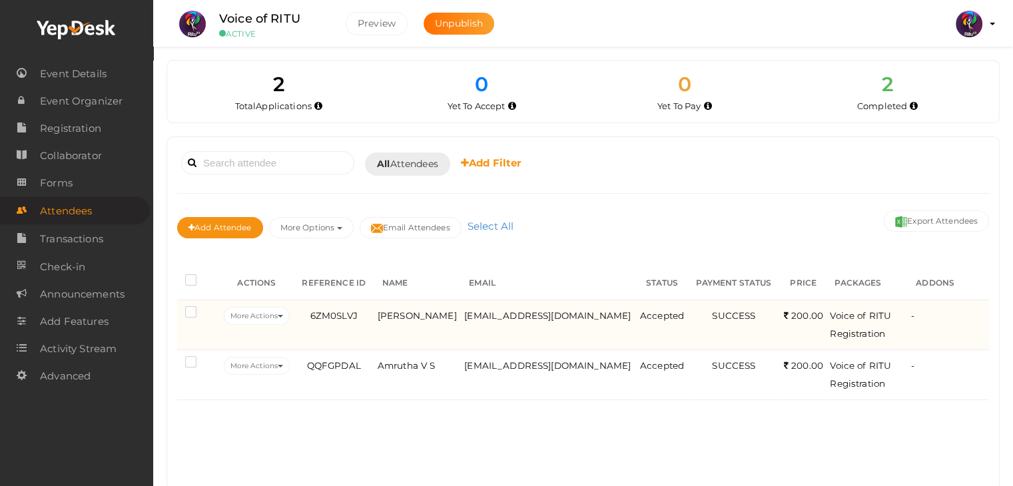
click at [877, 312] on span "Voice of RITU Registration" at bounding box center [860, 324] width 61 height 29
click at [423, 314] on span "Malavika Biju" at bounding box center [417, 315] width 79 height 11
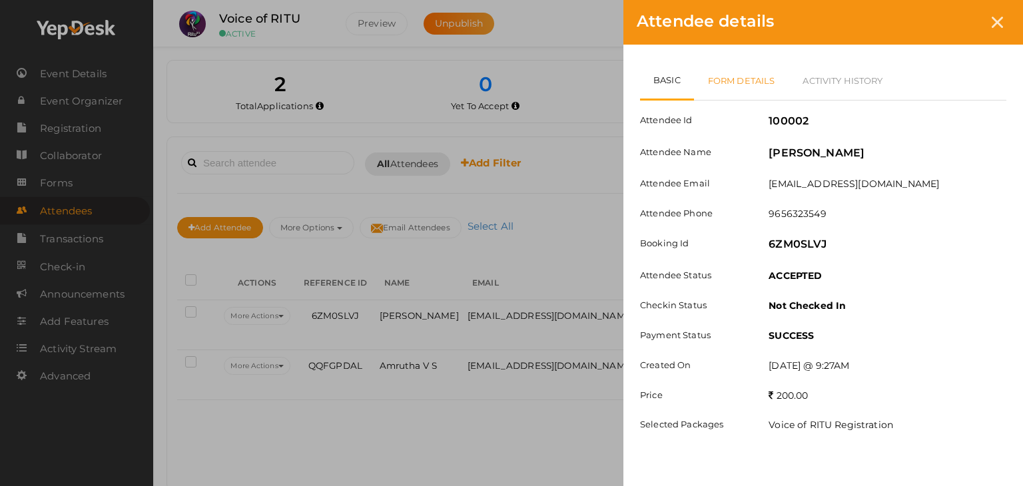
click at [746, 86] on link "Form Details" at bounding box center [741, 80] width 95 height 39
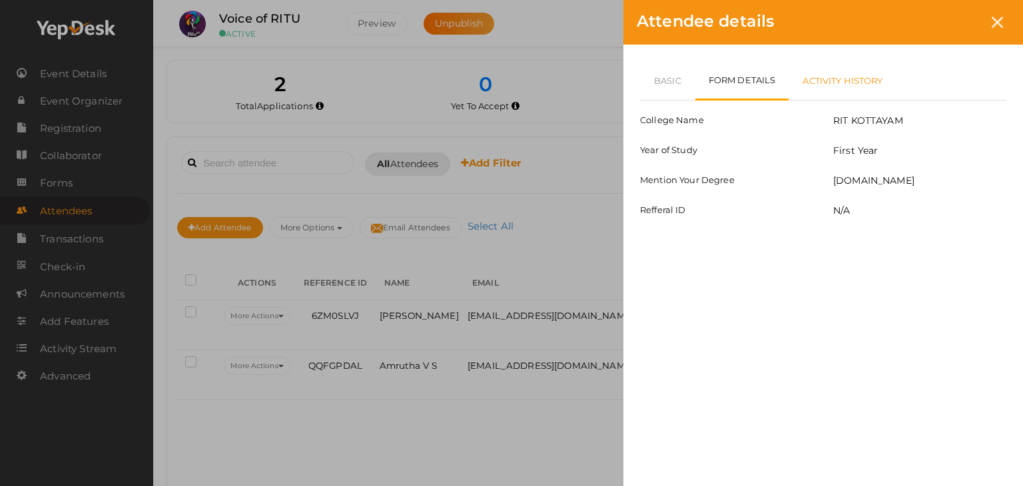
click at [831, 78] on link "Activity History" at bounding box center [843, 80] width 108 height 39
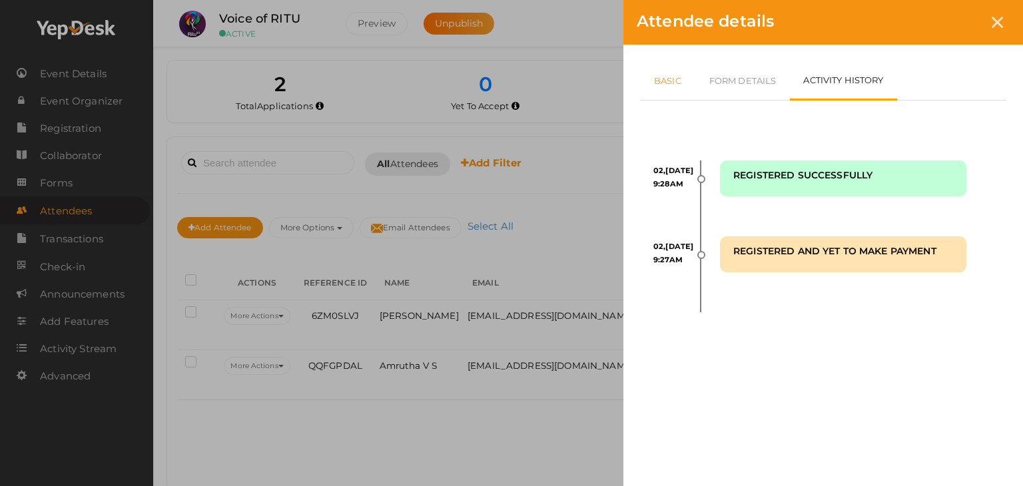
click at [674, 86] on link "Basic" at bounding box center [667, 80] width 55 height 39
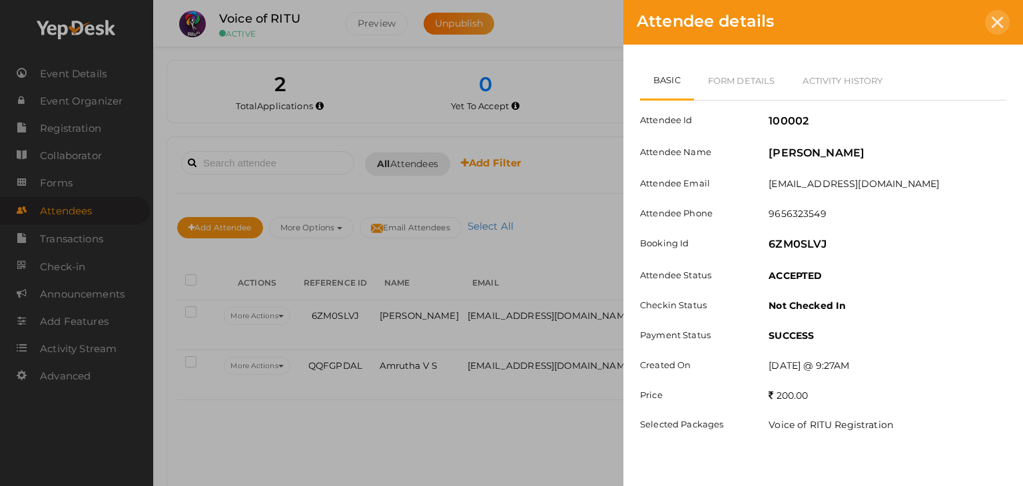
click at [1003, 27] on icon at bounding box center [997, 22] width 11 height 11
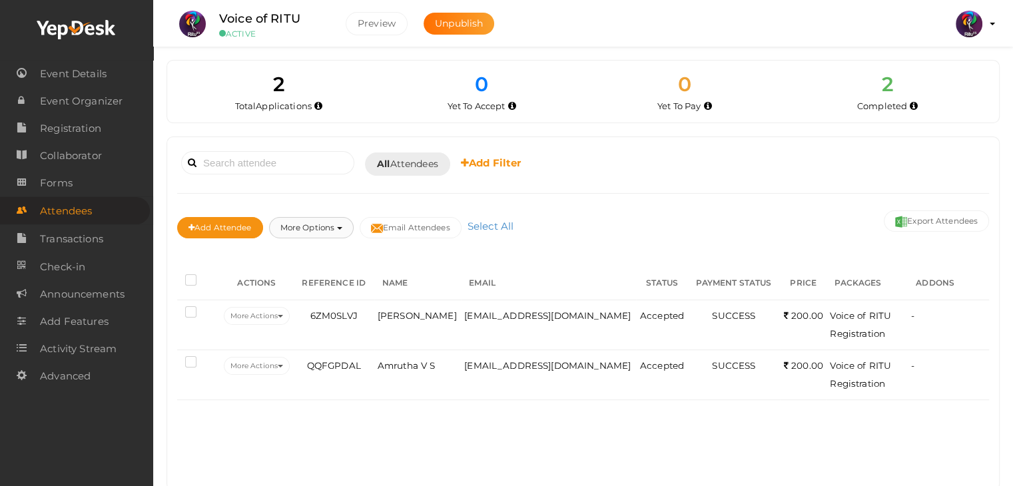
click at [344, 237] on button "More Options" at bounding box center [311, 227] width 85 height 21
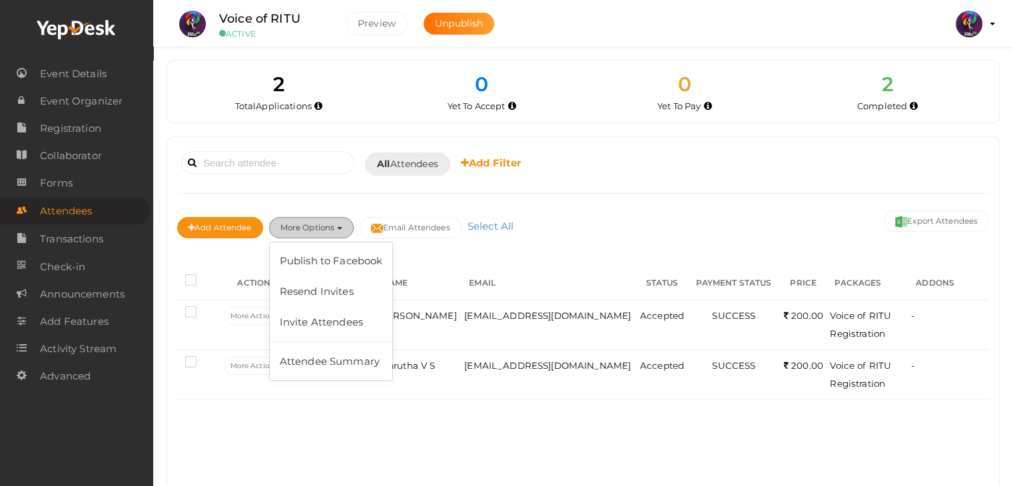
click at [337, 225] on button "More Options" at bounding box center [311, 227] width 85 height 21
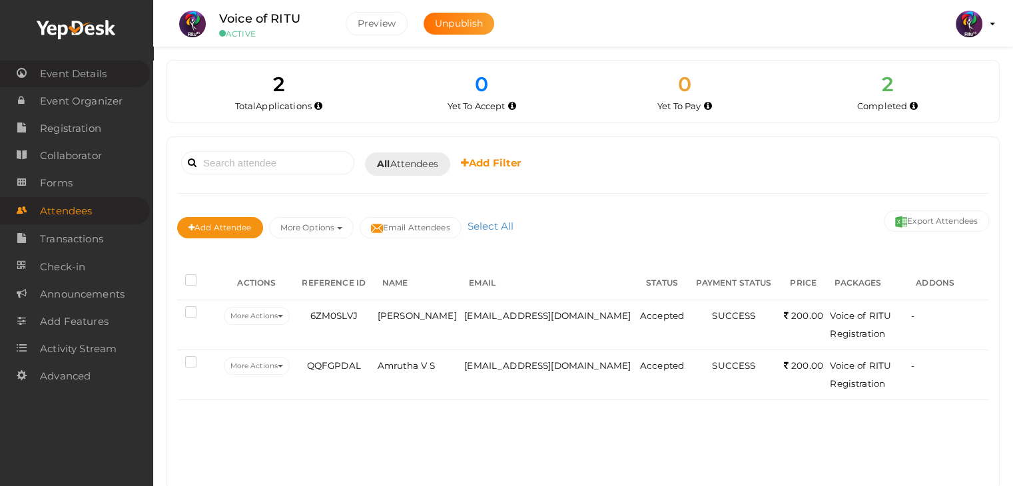
click at [83, 73] on span "Event Details" at bounding box center [73, 74] width 67 height 27
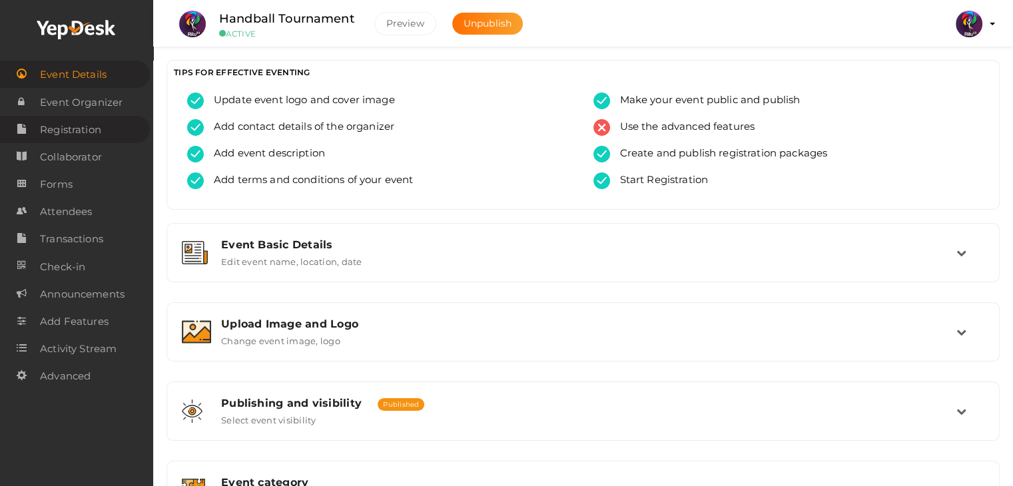
click at [93, 121] on span "Registration" at bounding box center [70, 130] width 61 height 27
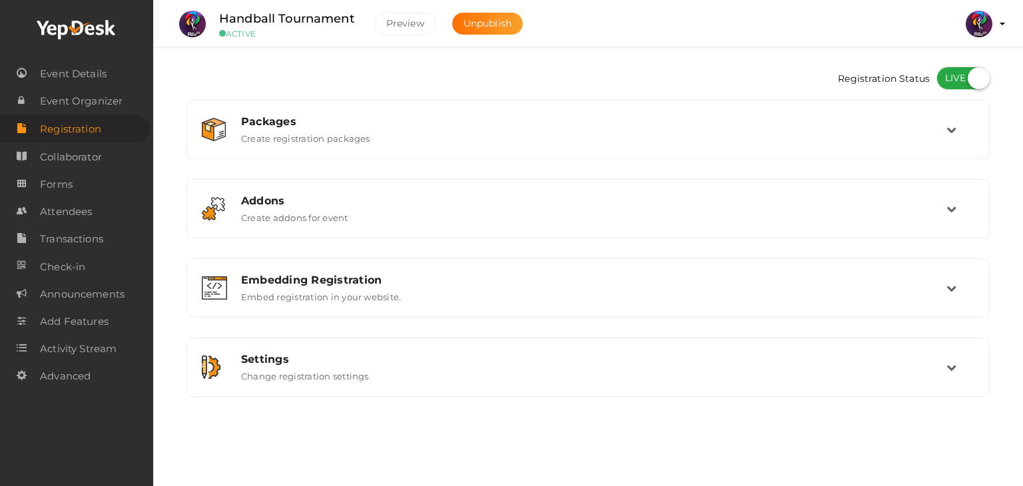
click at [961, 73] on label at bounding box center [963, 78] width 53 height 23
click at [945, 73] on input "checkbox" at bounding box center [941, 73] width 9 height 9
checkbox input "false"
click at [476, 21] on span "Unpublish" at bounding box center [488, 23] width 48 height 12
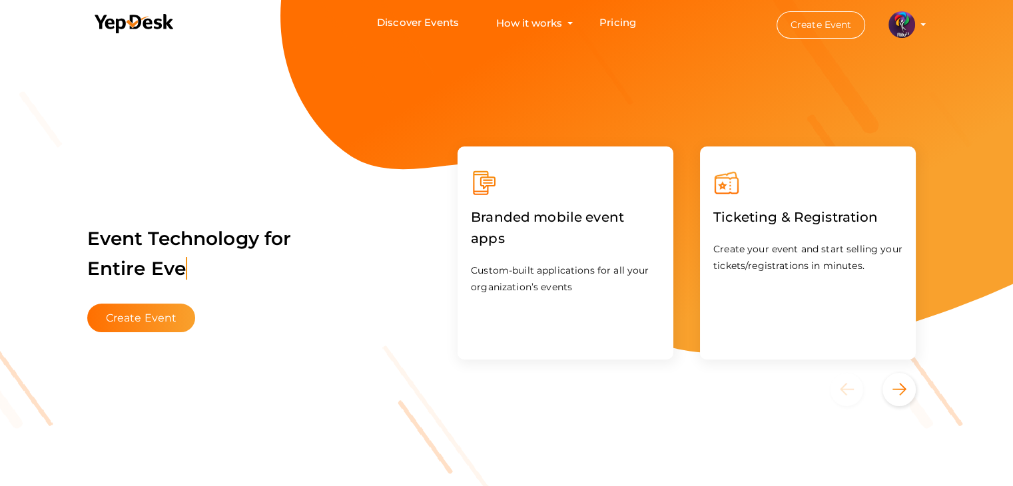
click at [905, 13] on img at bounding box center [902, 24] width 27 height 27
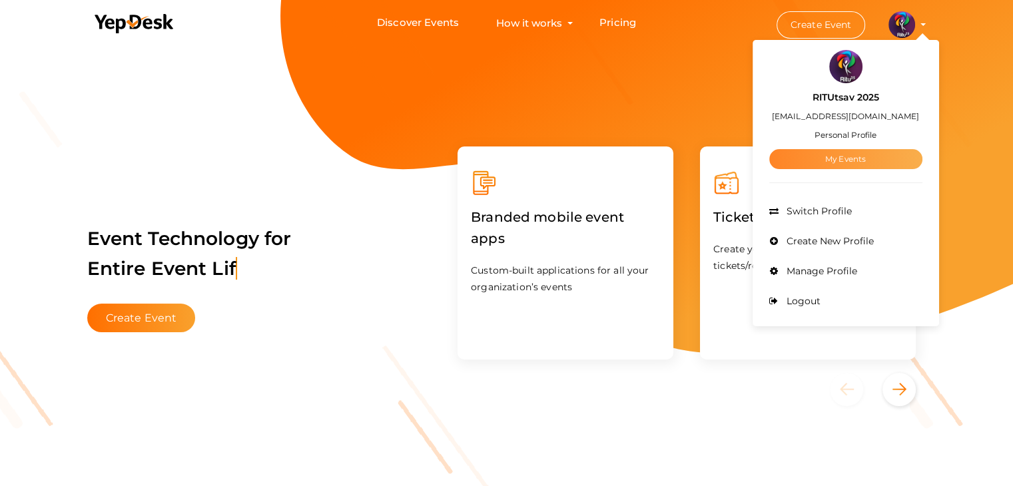
click at [860, 155] on link "My Events" at bounding box center [846, 159] width 153 height 20
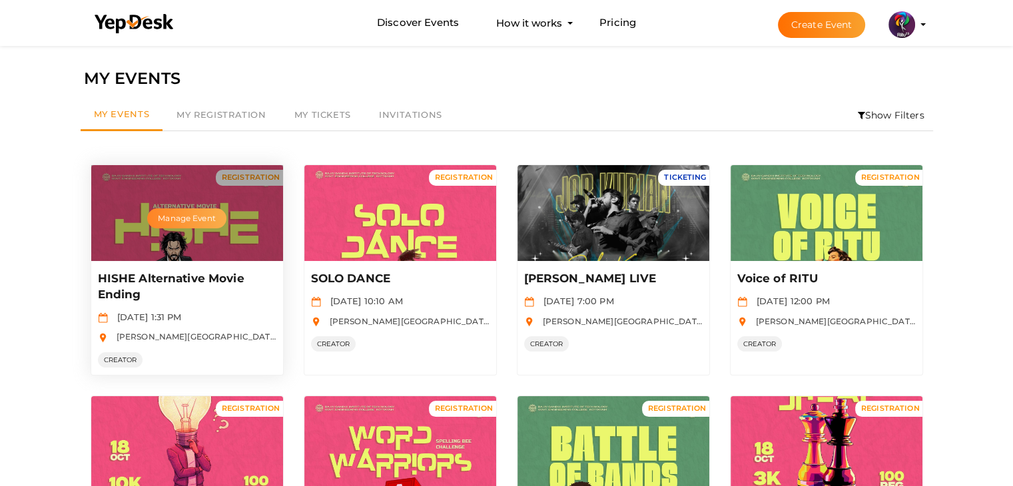
click at [184, 211] on button "Manage Event" at bounding box center [186, 219] width 79 height 20
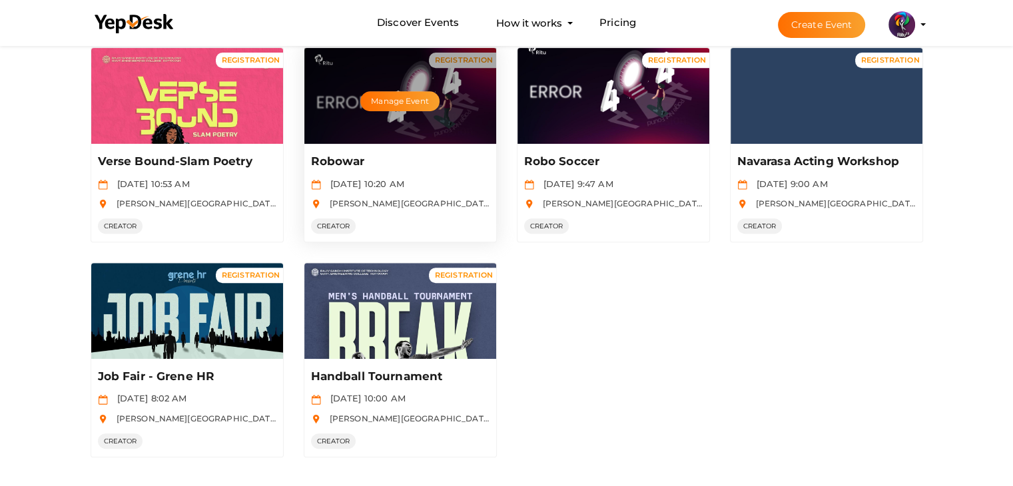
scroll to position [582, 0]
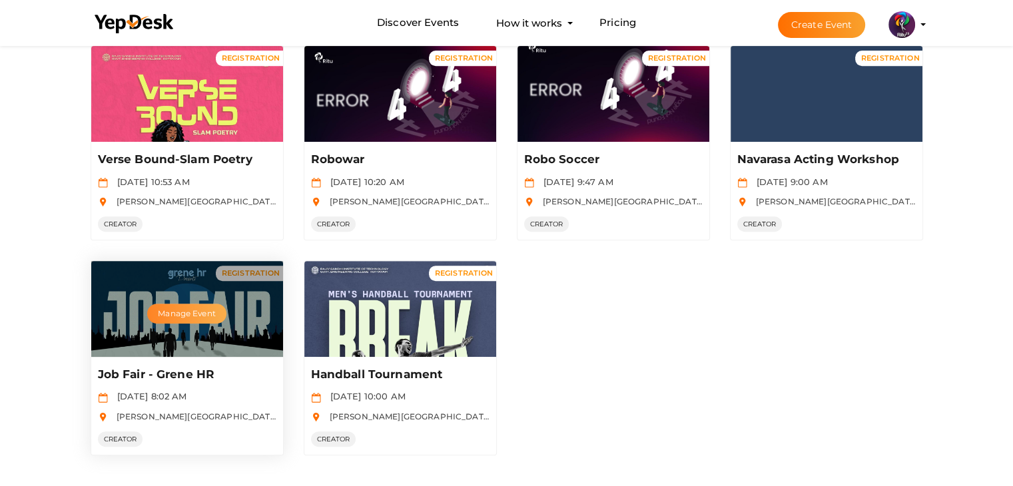
click at [168, 313] on button "Manage Event" at bounding box center [186, 314] width 79 height 20
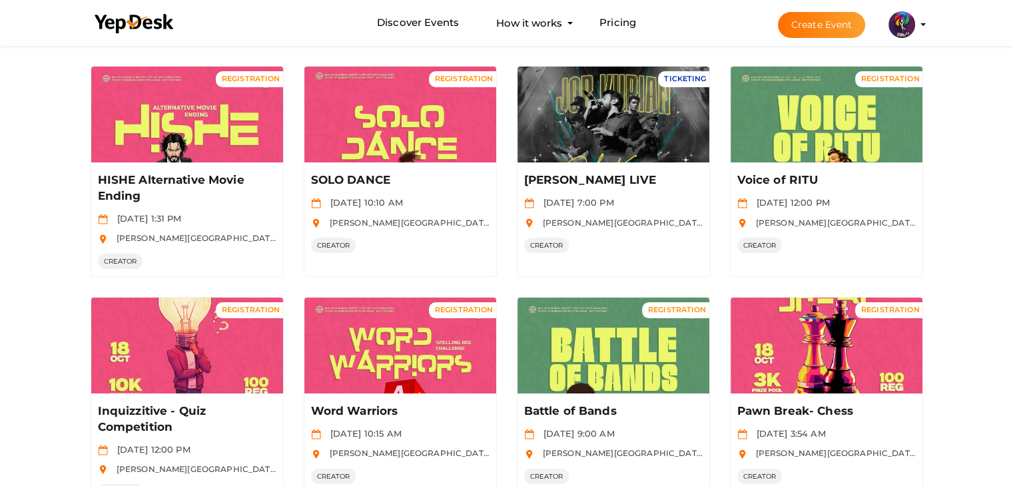
scroll to position [0, 0]
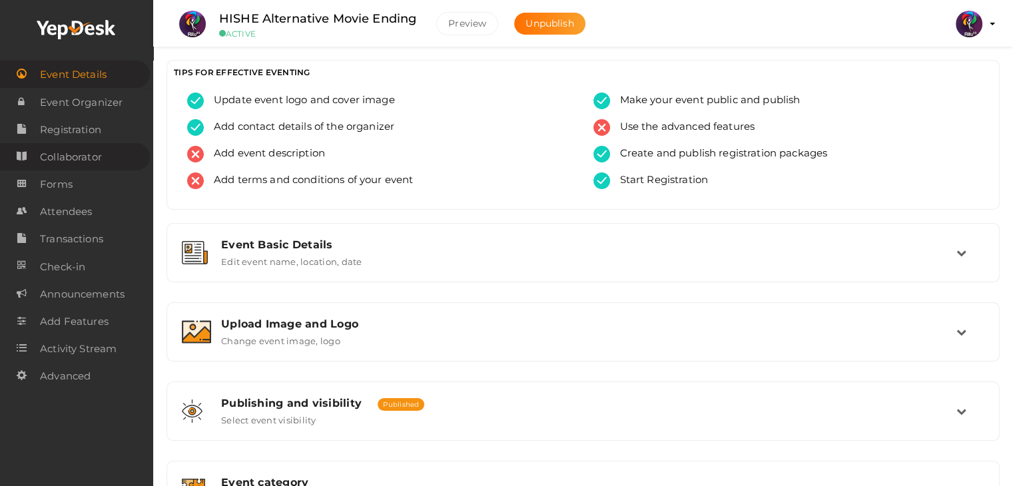
click at [88, 157] on span "Collaborator" at bounding box center [71, 157] width 62 height 27
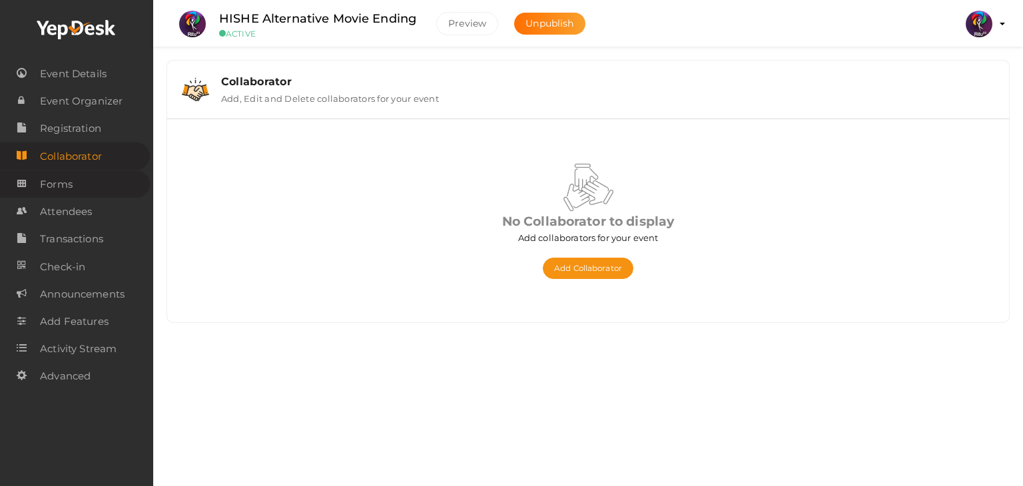
click at [95, 177] on link "Forms" at bounding box center [75, 184] width 150 height 27
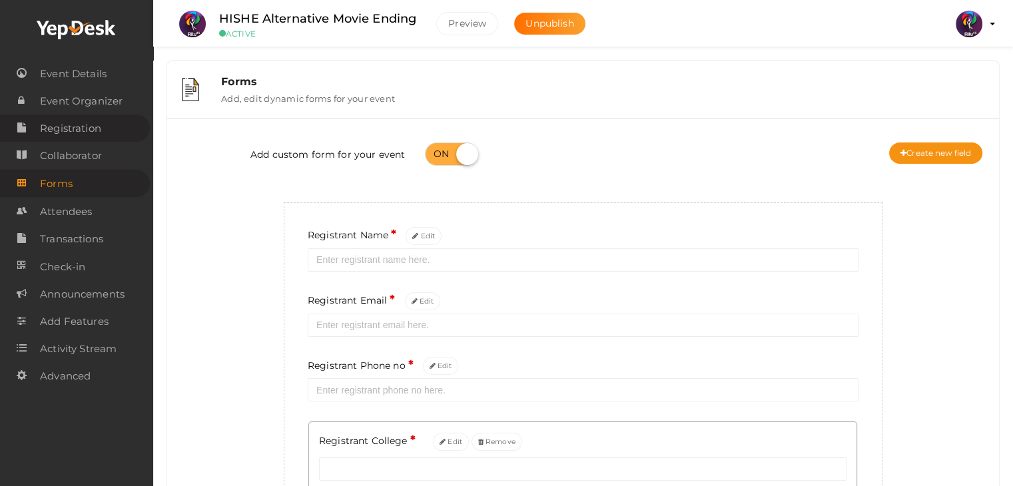
click at [90, 139] on span "Registration" at bounding box center [70, 128] width 61 height 27
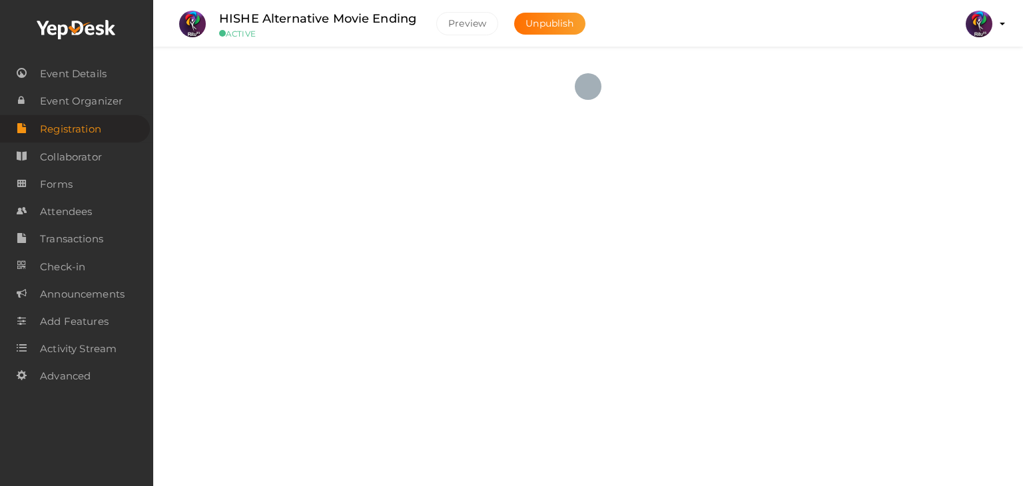
checkbox input "true"
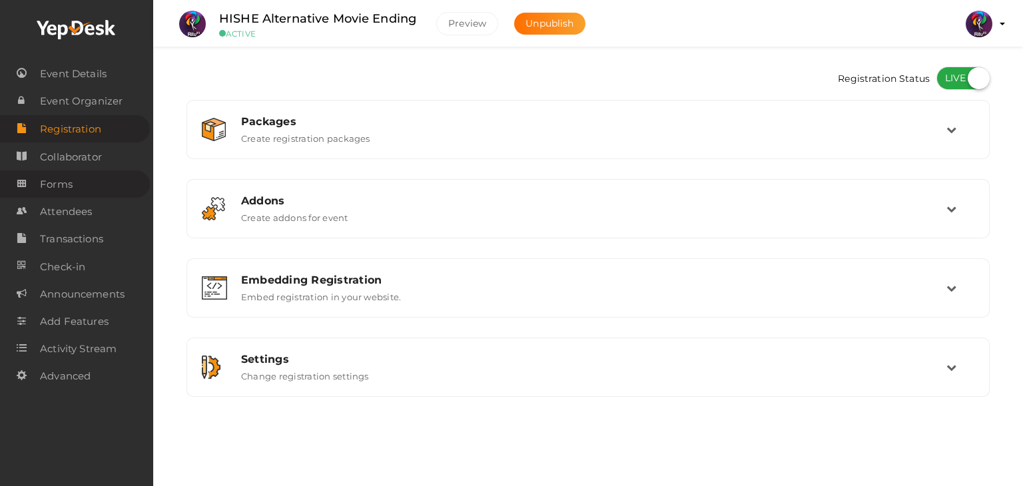
click at [30, 180] on link "Forms" at bounding box center [75, 184] width 150 height 27
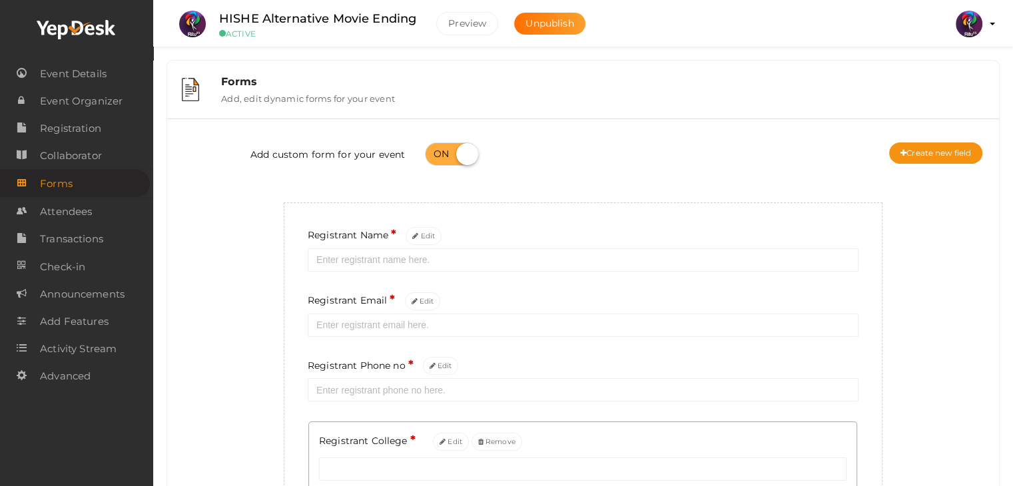
click at [437, 99] on div "Forms Add, edit dynamic forms for your event" at bounding box center [597, 89] width 773 height 29
click at [82, 133] on span "Registration" at bounding box center [70, 128] width 61 height 27
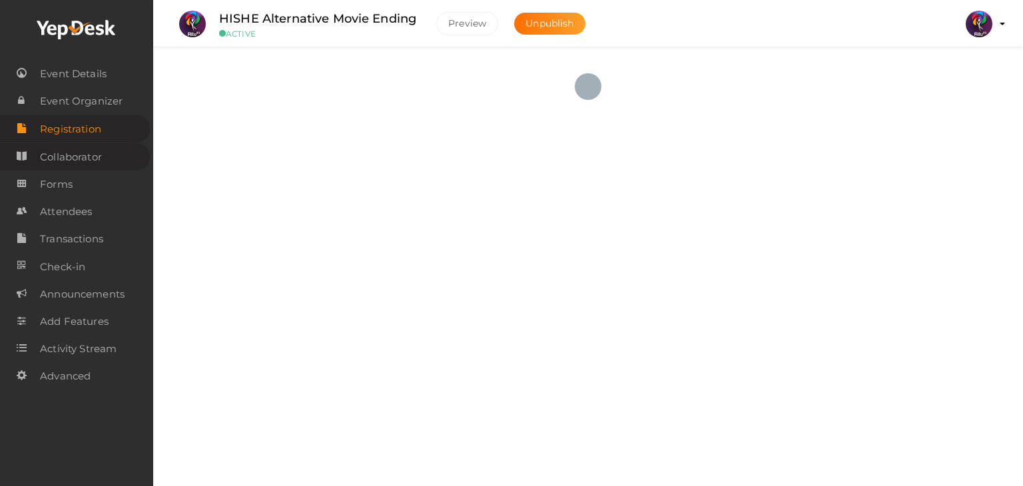
checkbox input "true"
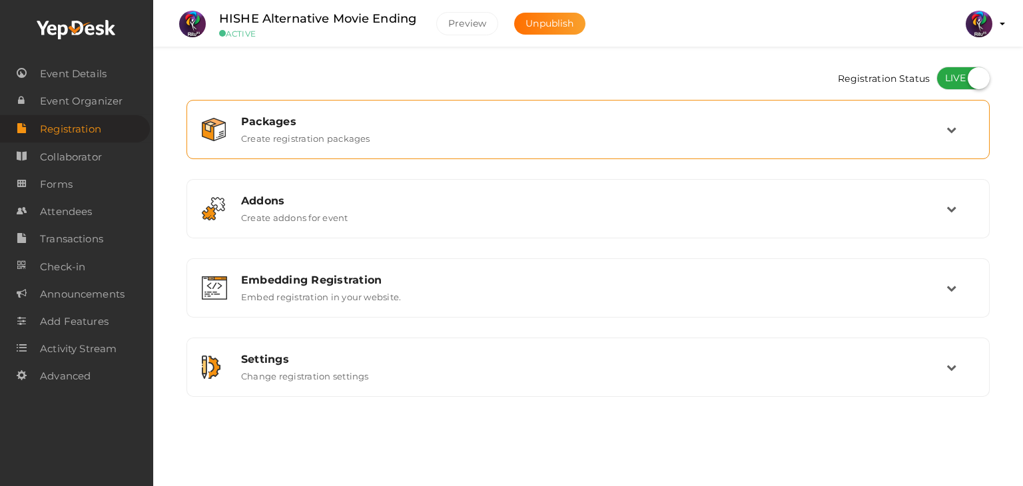
click at [365, 145] on div "Packages Create registration packages" at bounding box center [588, 129] width 789 height 45
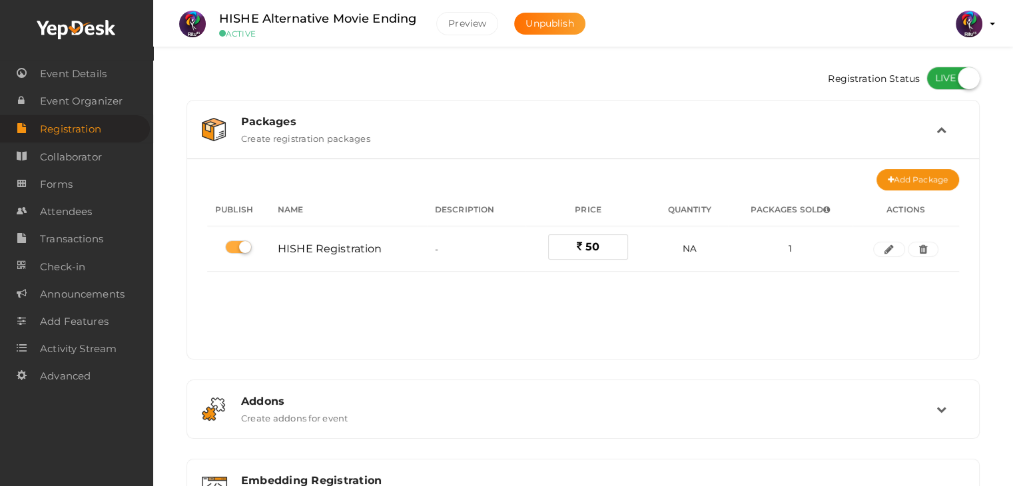
click at [654, 121] on div "Packages" at bounding box center [589, 121] width 696 height 13
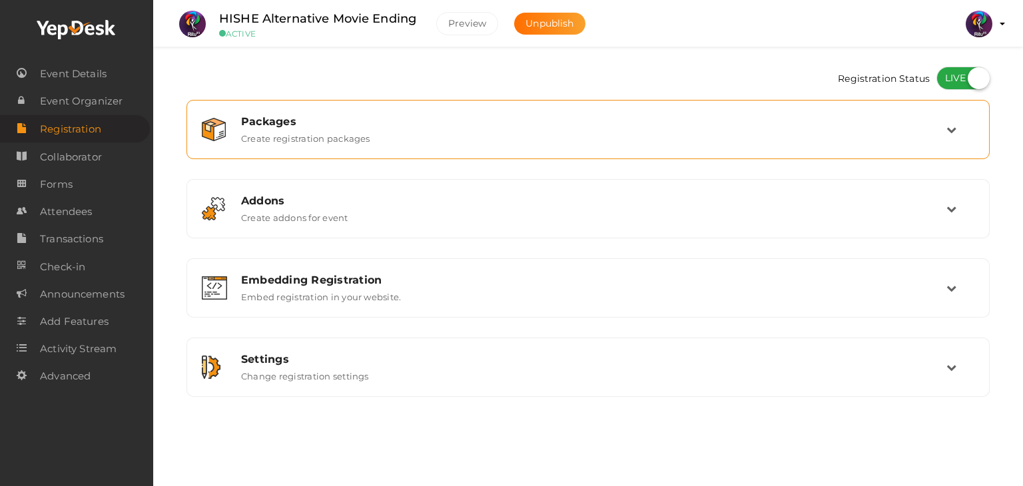
click at [654, 121] on div "Packages" at bounding box center [594, 121] width 706 height 13
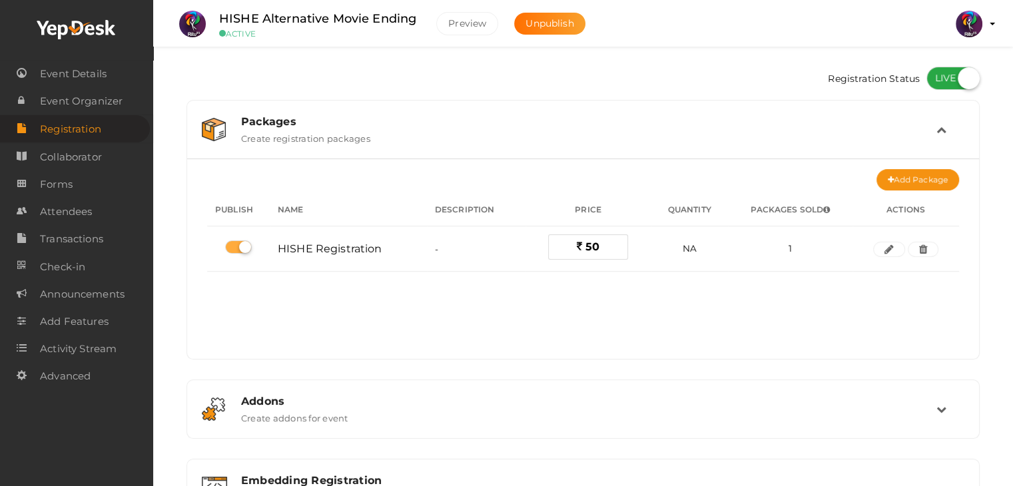
click at [654, 121] on div "Packages" at bounding box center [589, 121] width 696 height 13
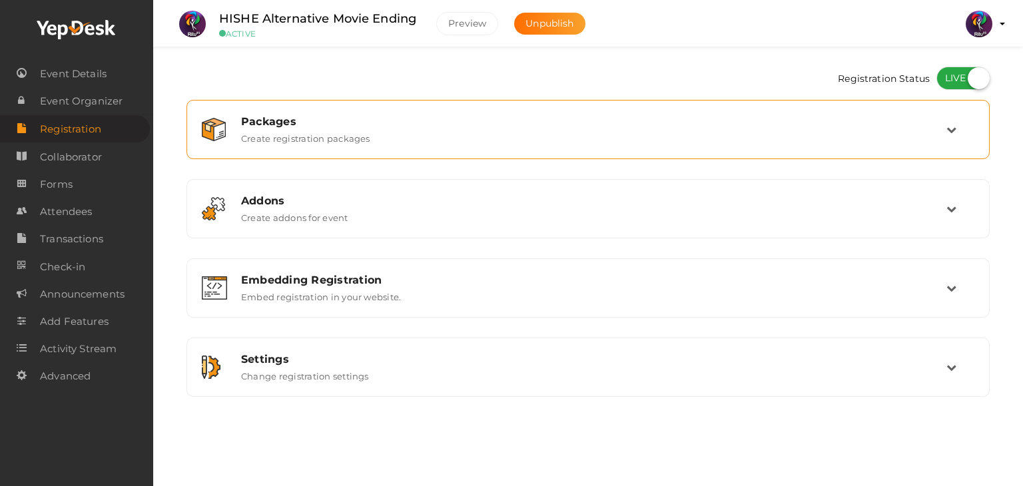
click at [655, 155] on div "Packages Create registration packages" at bounding box center [588, 129] width 803 height 59
click at [686, 140] on div "Packages Create registration packages" at bounding box center [589, 129] width 716 height 29
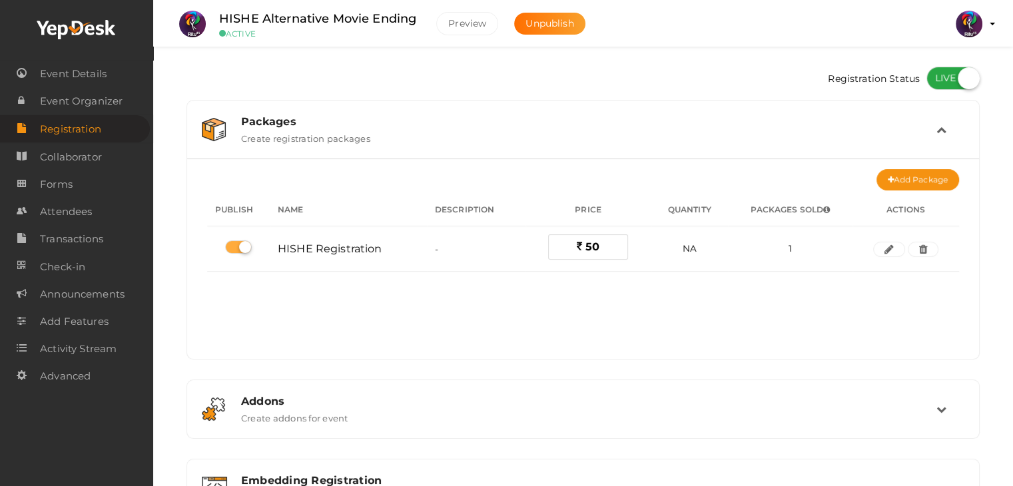
click at [686, 140] on div "Packages Create registration packages" at bounding box center [584, 129] width 706 height 29
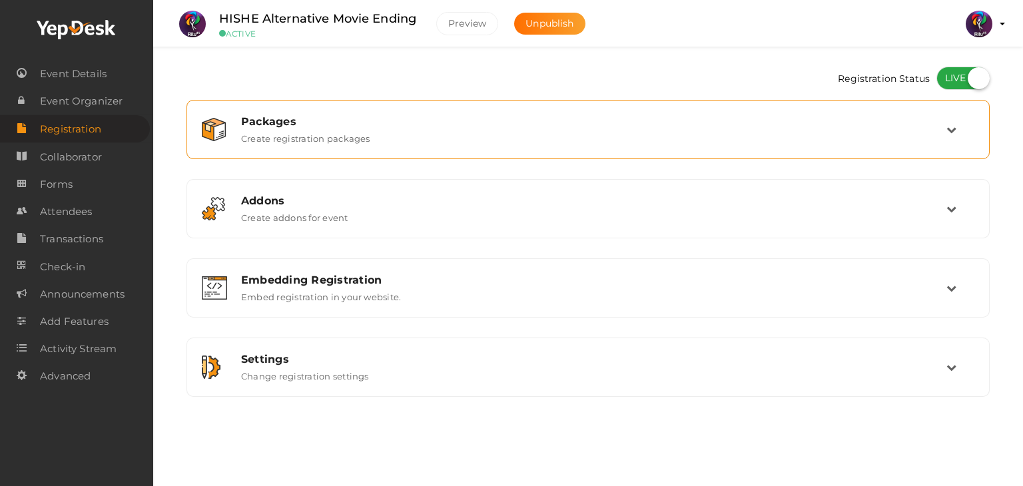
click at [686, 140] on div "Packages Create registration packages" at bounding box center [589, 129] width 716 height 29
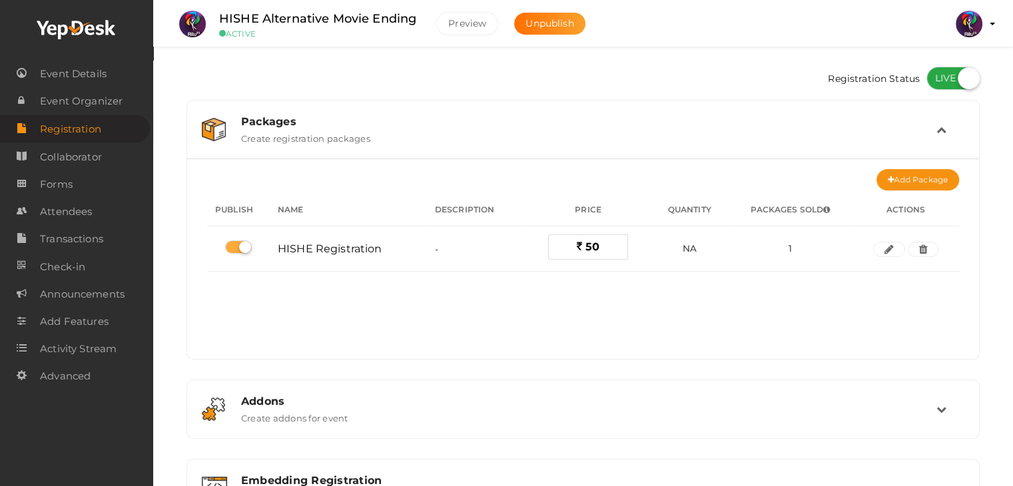
click at [686, 140] on div "Packages Create registration packages" at bounding box center [584, 129] width 706 height 29
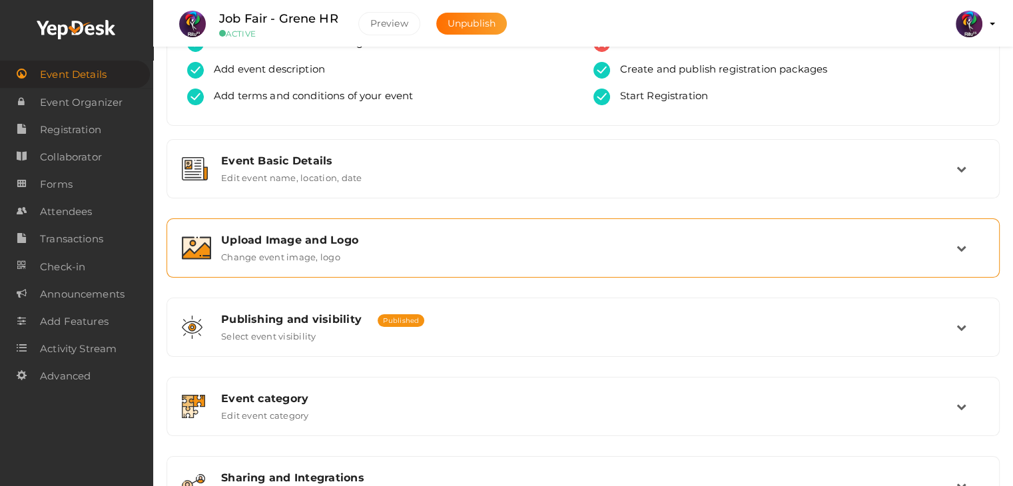
scroll to position [87, 0]
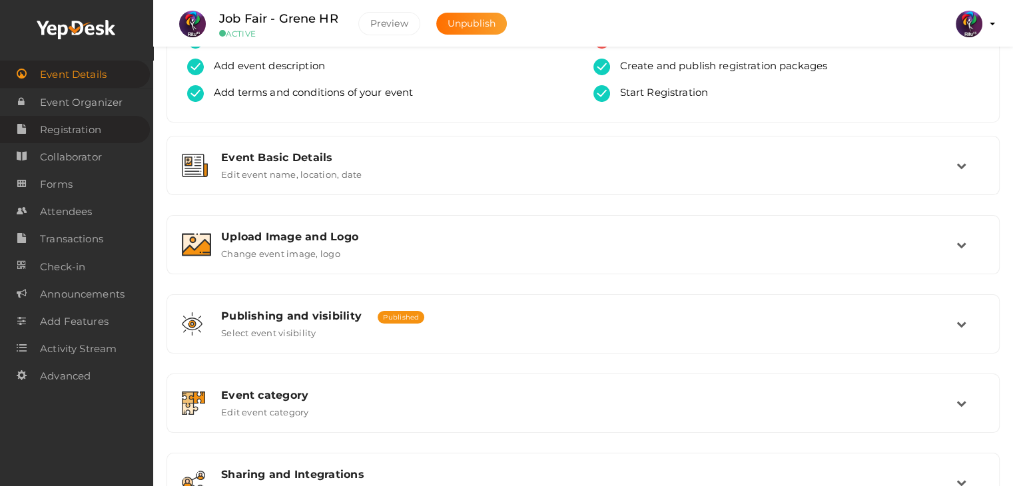
click at [87, 124] on span "Registration" at bounding box center [70, 130] width 61 height 27
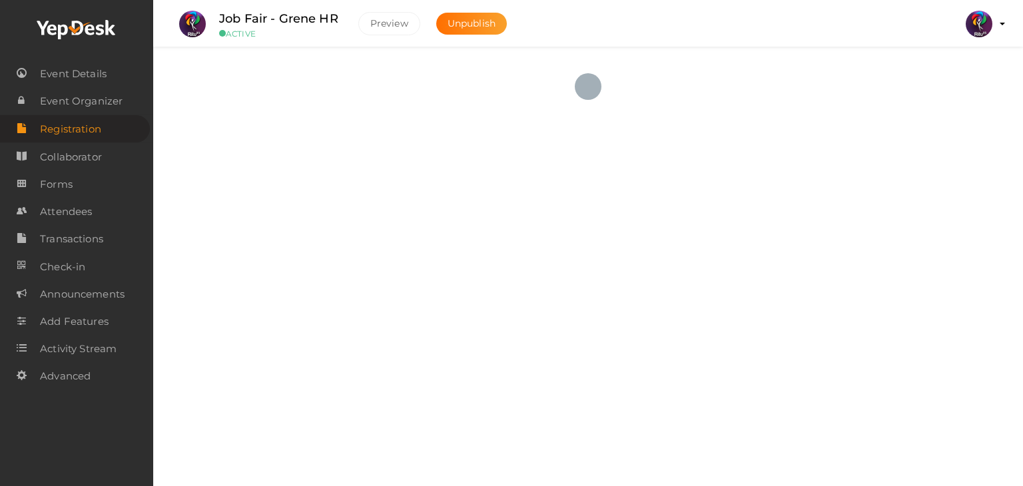
checkbox input "true"
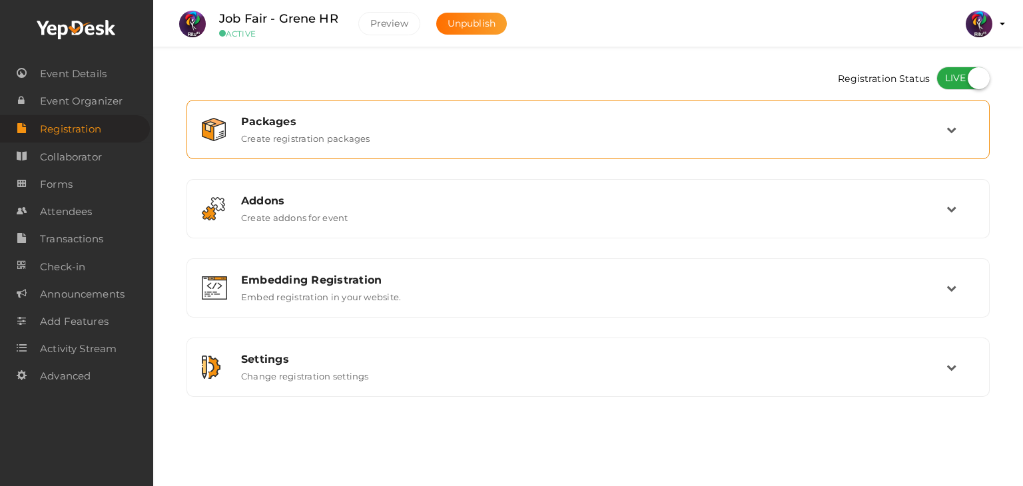
click at [552, 116] on div "Packages" at bounding box center [594, 121] width 706 height 13
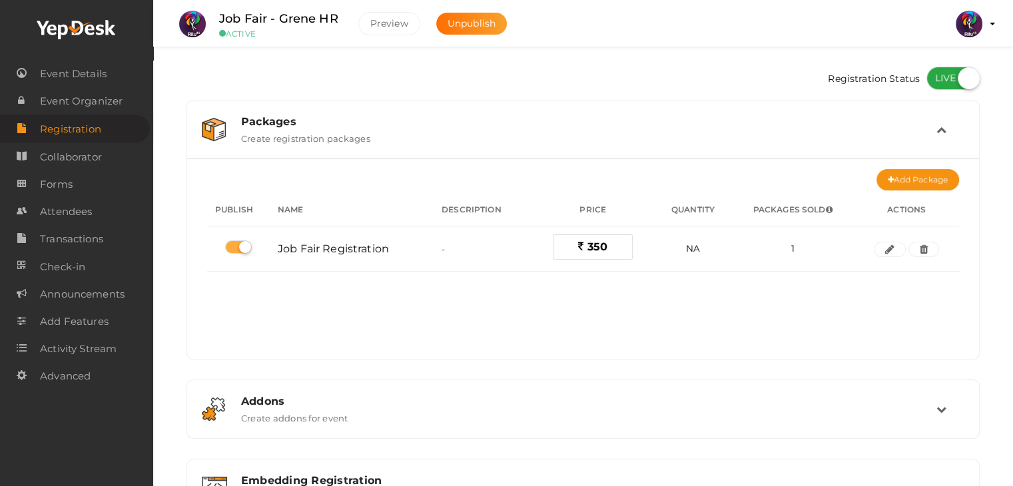
click at [368, 67] on div "Registration Status" at bounding box center [583, 80] width 793 height 40
click at [939, 129] on icon at bounding box center [942, 130] width 10 height 10
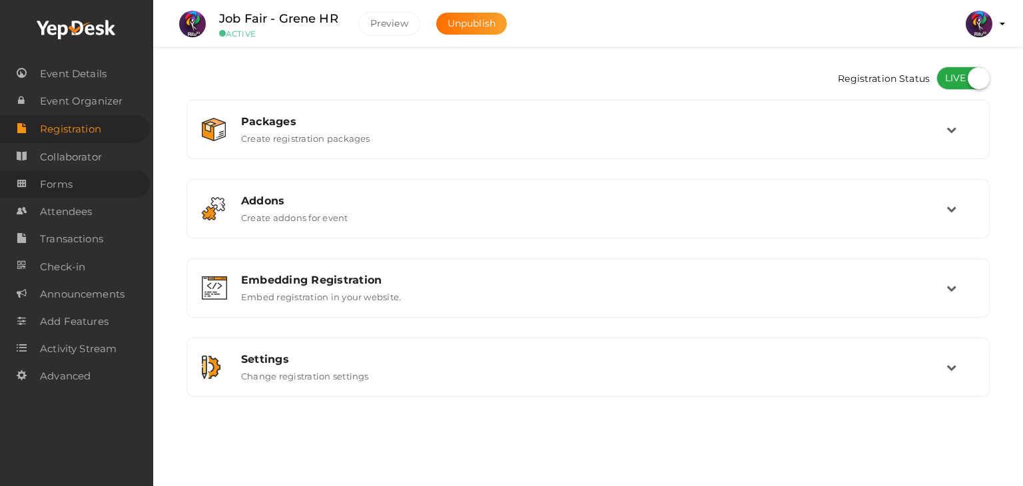
click at [77, 186] on link "Forms" at bounding box center [75, 184] width 150 height 27
